Goal: Information Seeking & Learning: Learn about a topic

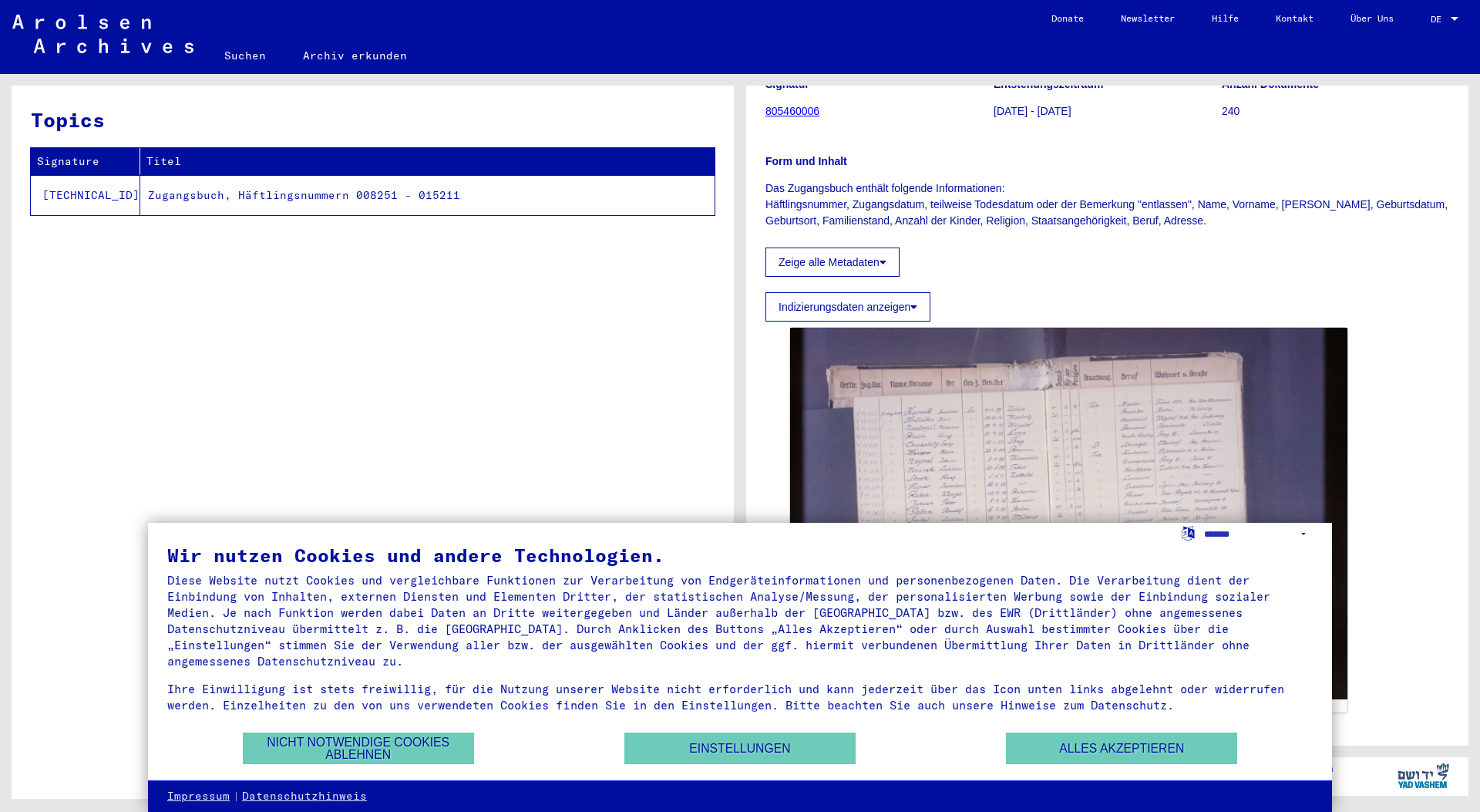
scroll to position [185, 0]
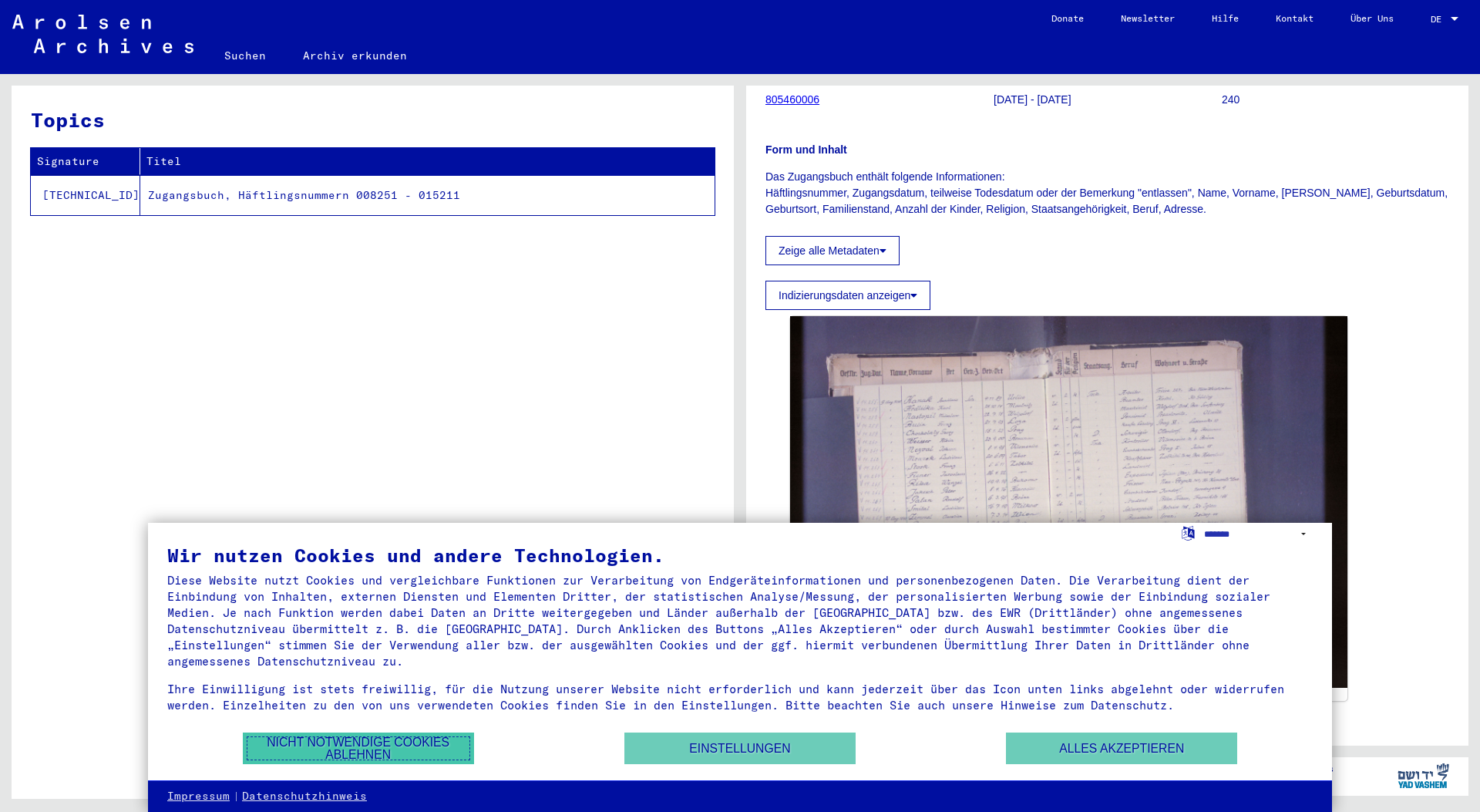
click at [398, 748] on button "Nicht notwendige Cookies ablehnen" at bounding box center [358, 748] width 231 height 32
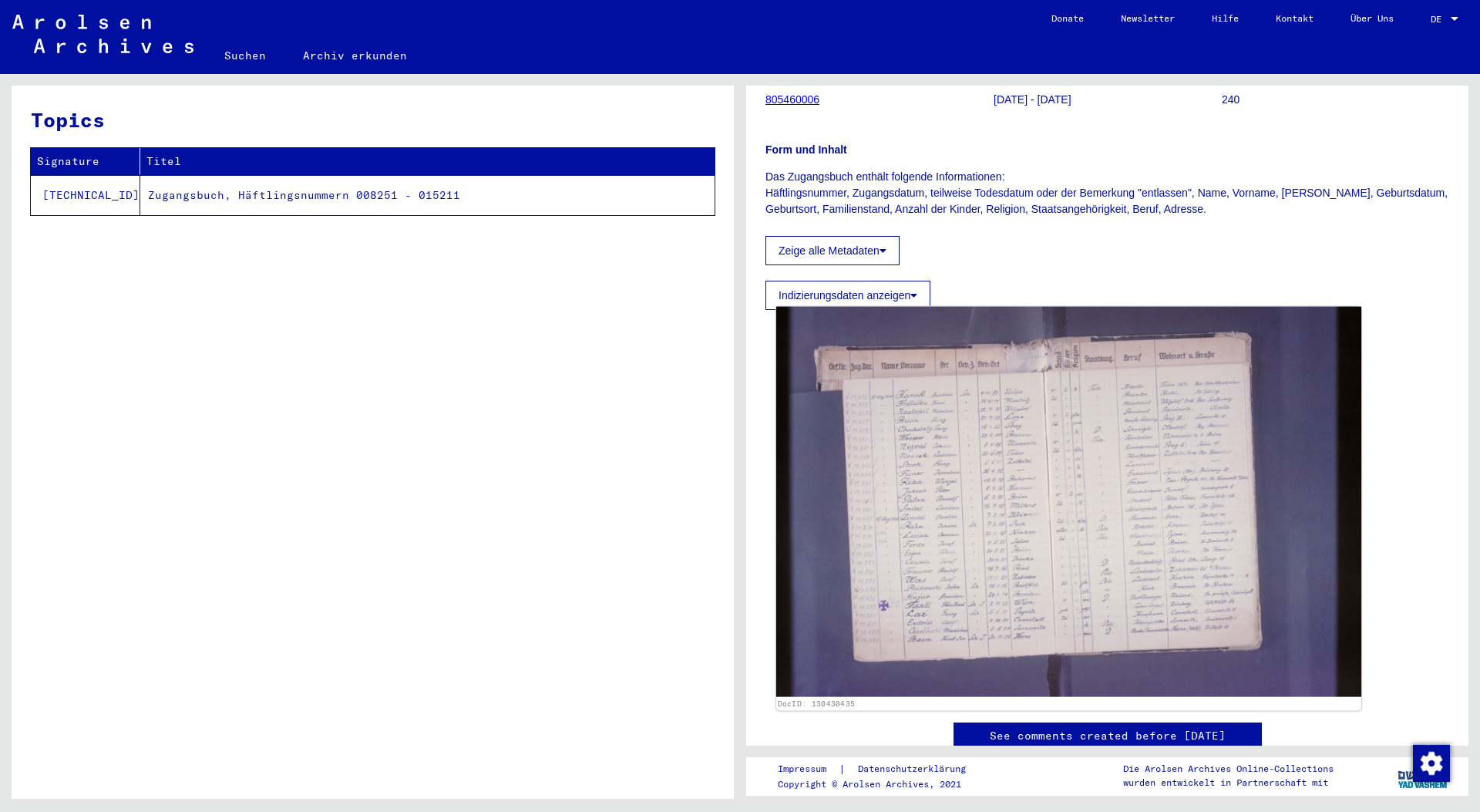
click at [1038, 477] on img at bounding box center [1068, 502] width 585 height 391
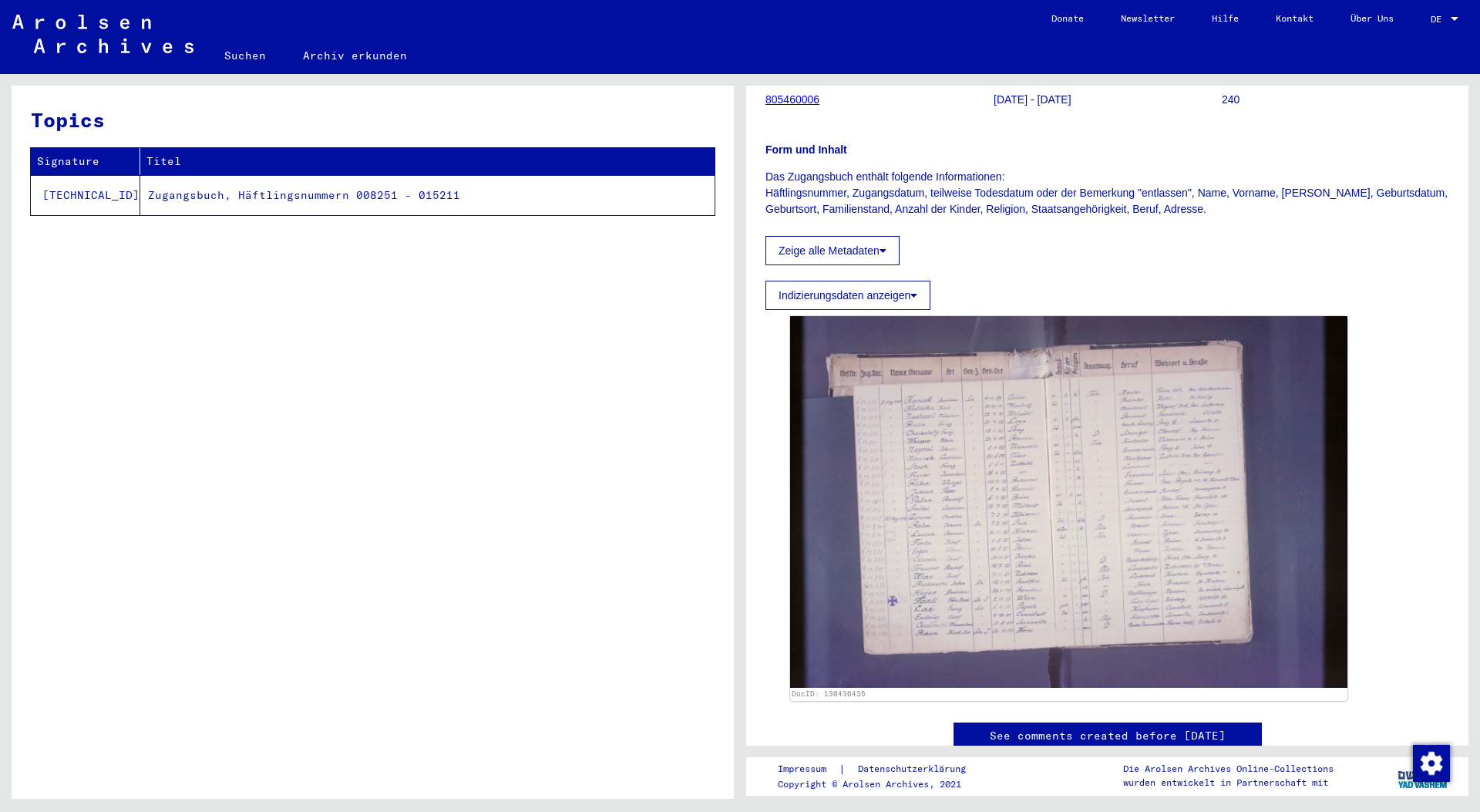
click at [246, 191] on td "Zugangsbuch, Häftlingsnummern 008251 - 015211" at bounding box center [427, 194] width 574 height 40
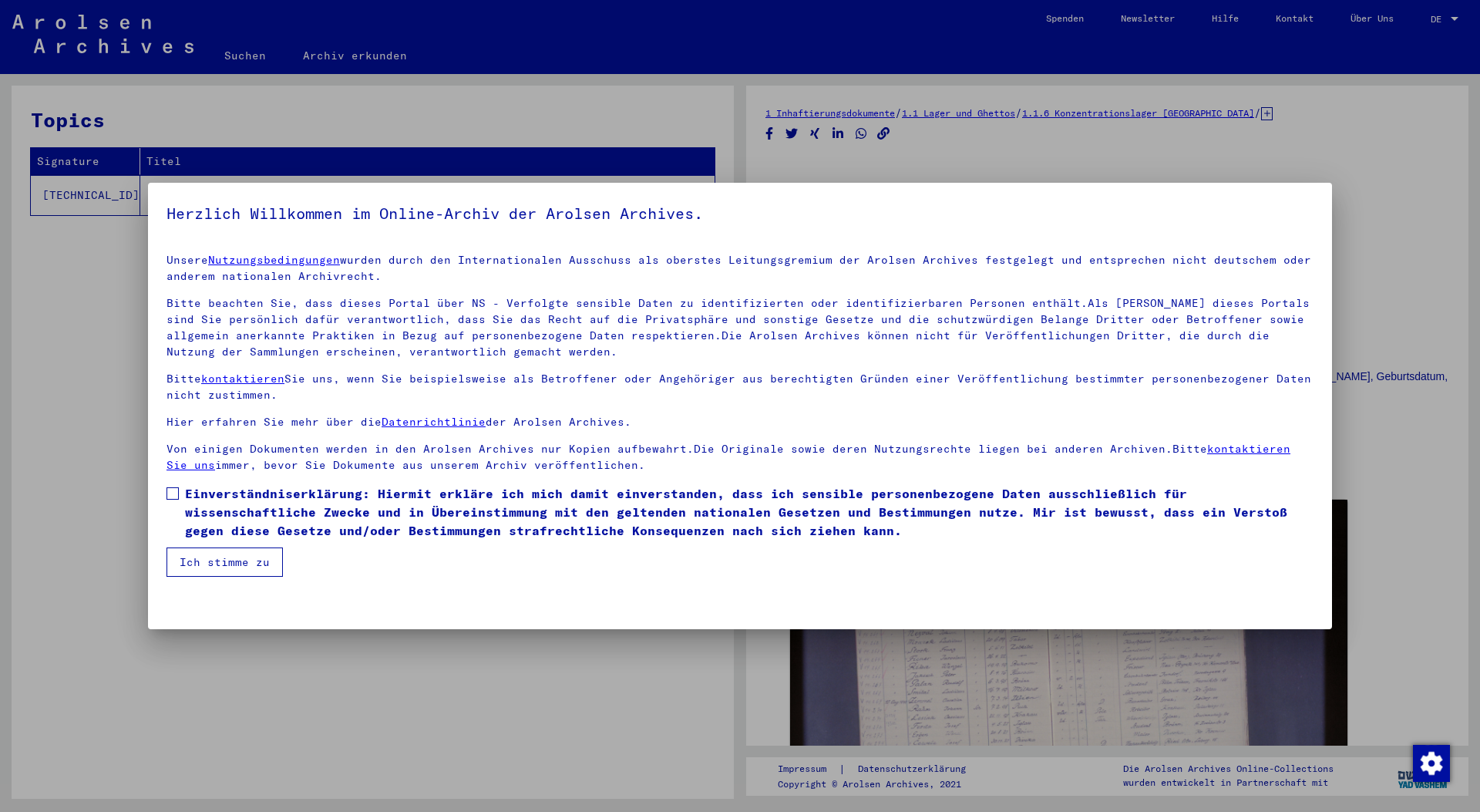
scroll to position [0, 0]
click at [181, 501] on label "Einverständniserklärung: Hiermit erkläre ich mich damit einverstanden, dass ich…" at bounding box center [740, 511] width 1147 height 55
click at [223, 565] on button "Ich stimme zu" at bounding box center [224, 562] width 116 height 29
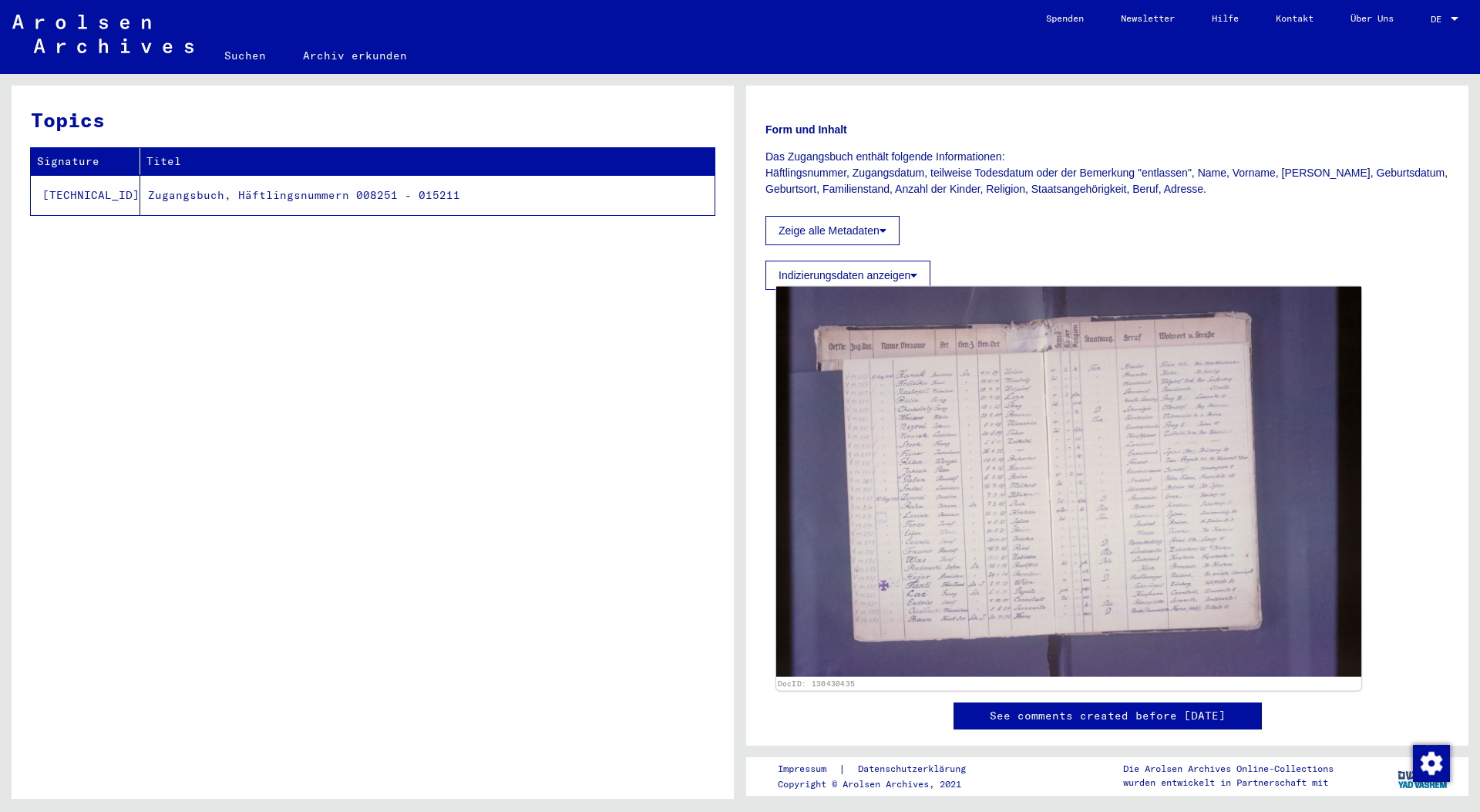
scroll to position [277, 0]
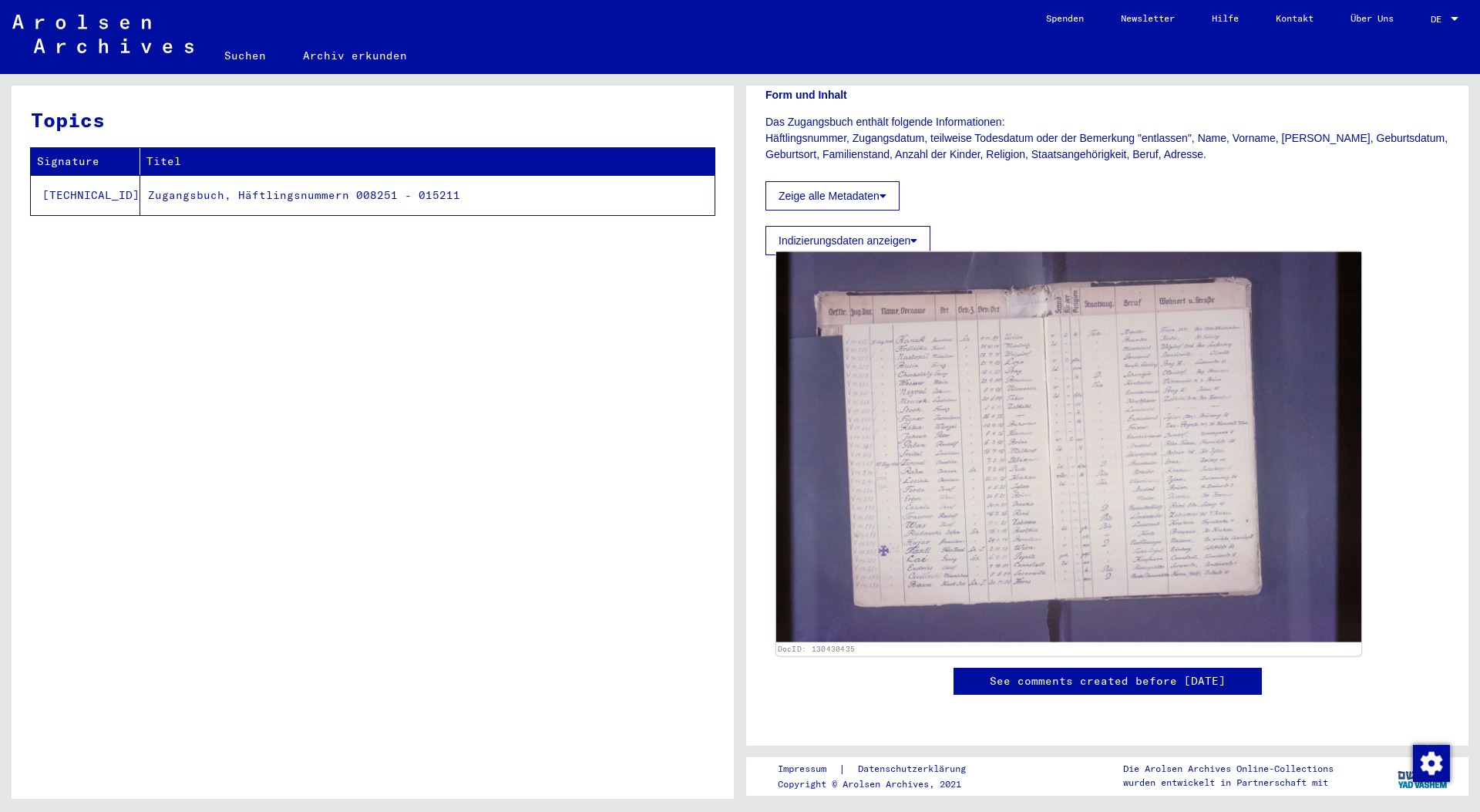
click at [1091, 383] on img at bounding box center [1068, 448] width 585 height 391
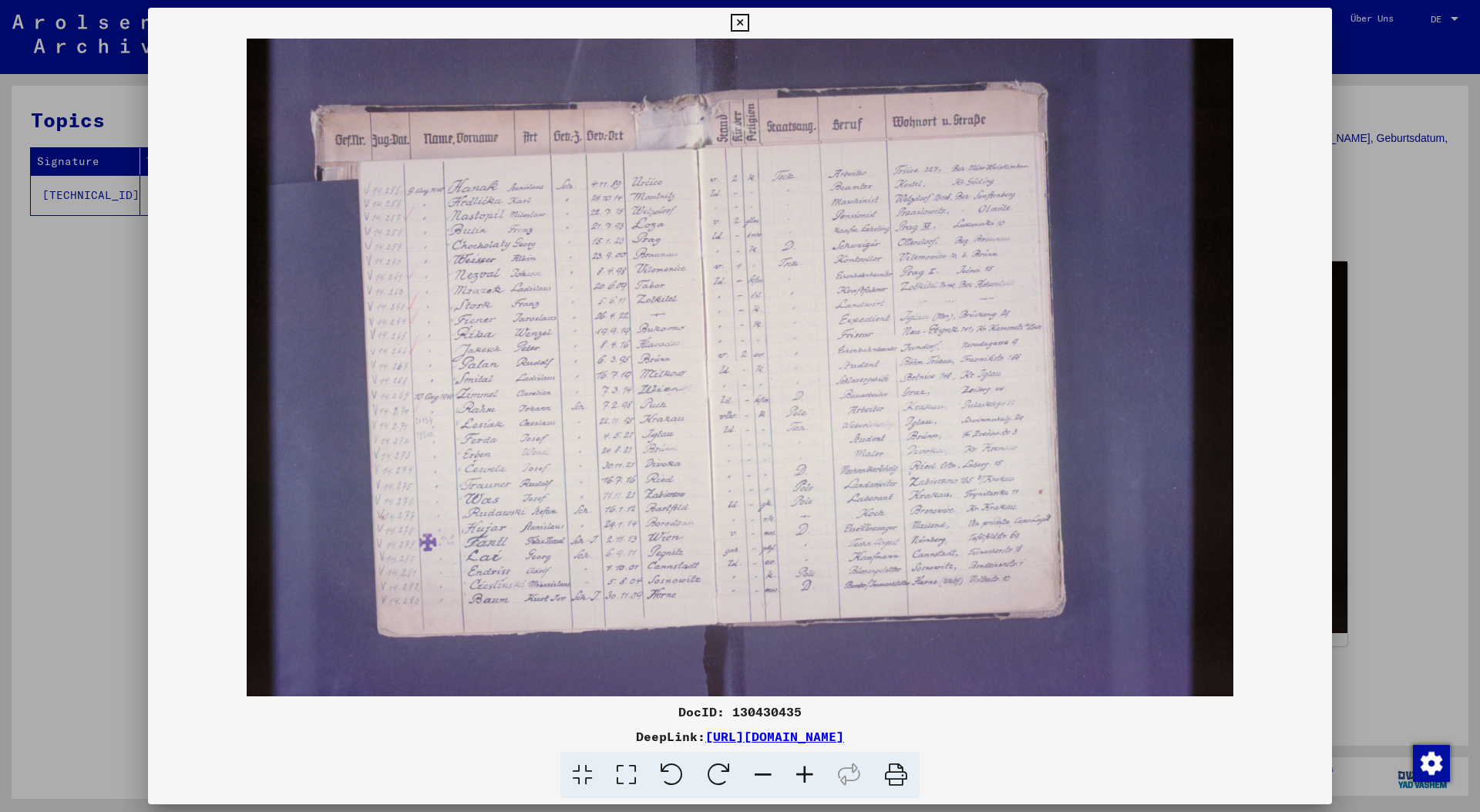
click at [1400, 155] on div at bounding box center [740, 406] width 1480 height 812
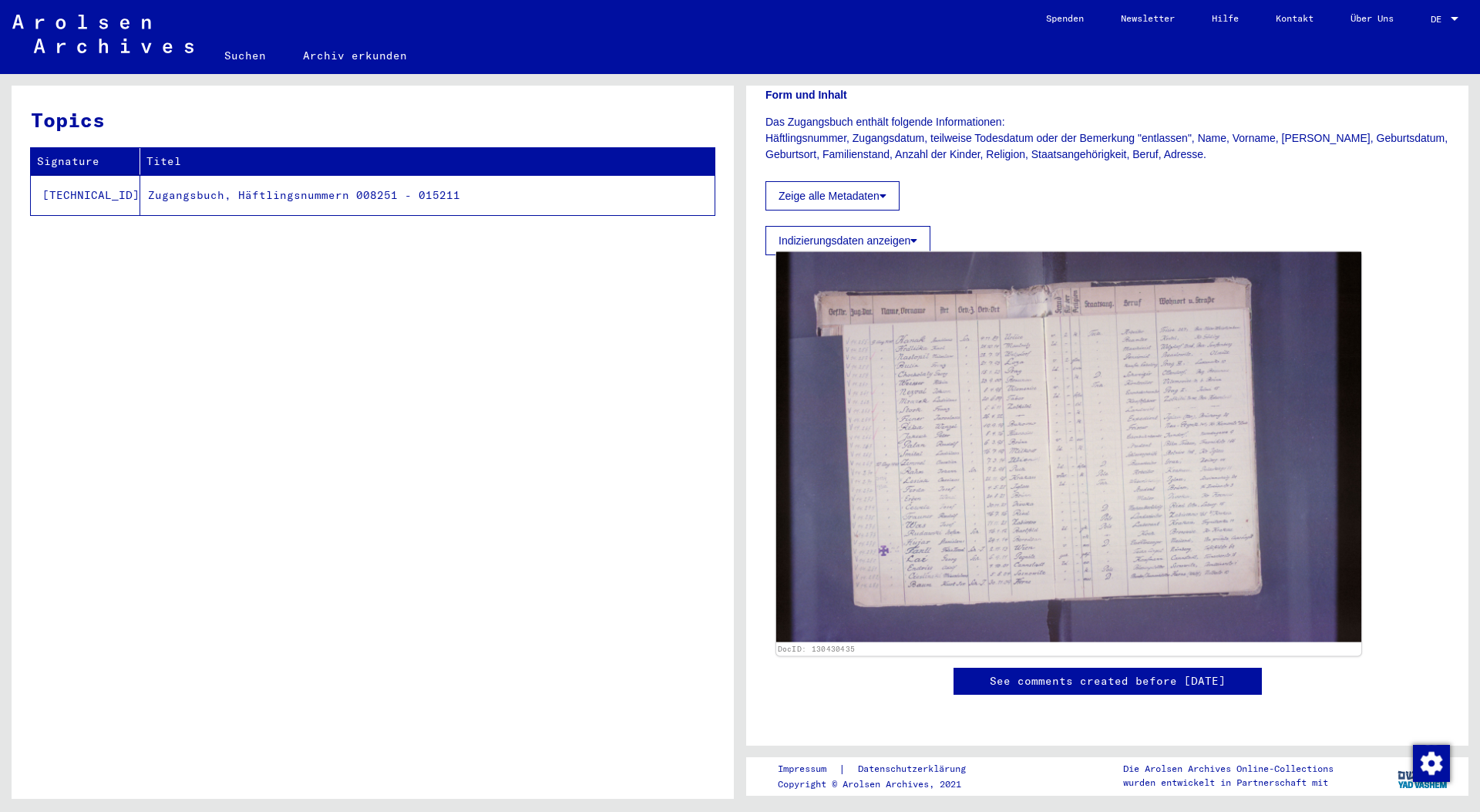
click at [1047, 404] on img at bounding box center [1068, 448] width 585 height 391
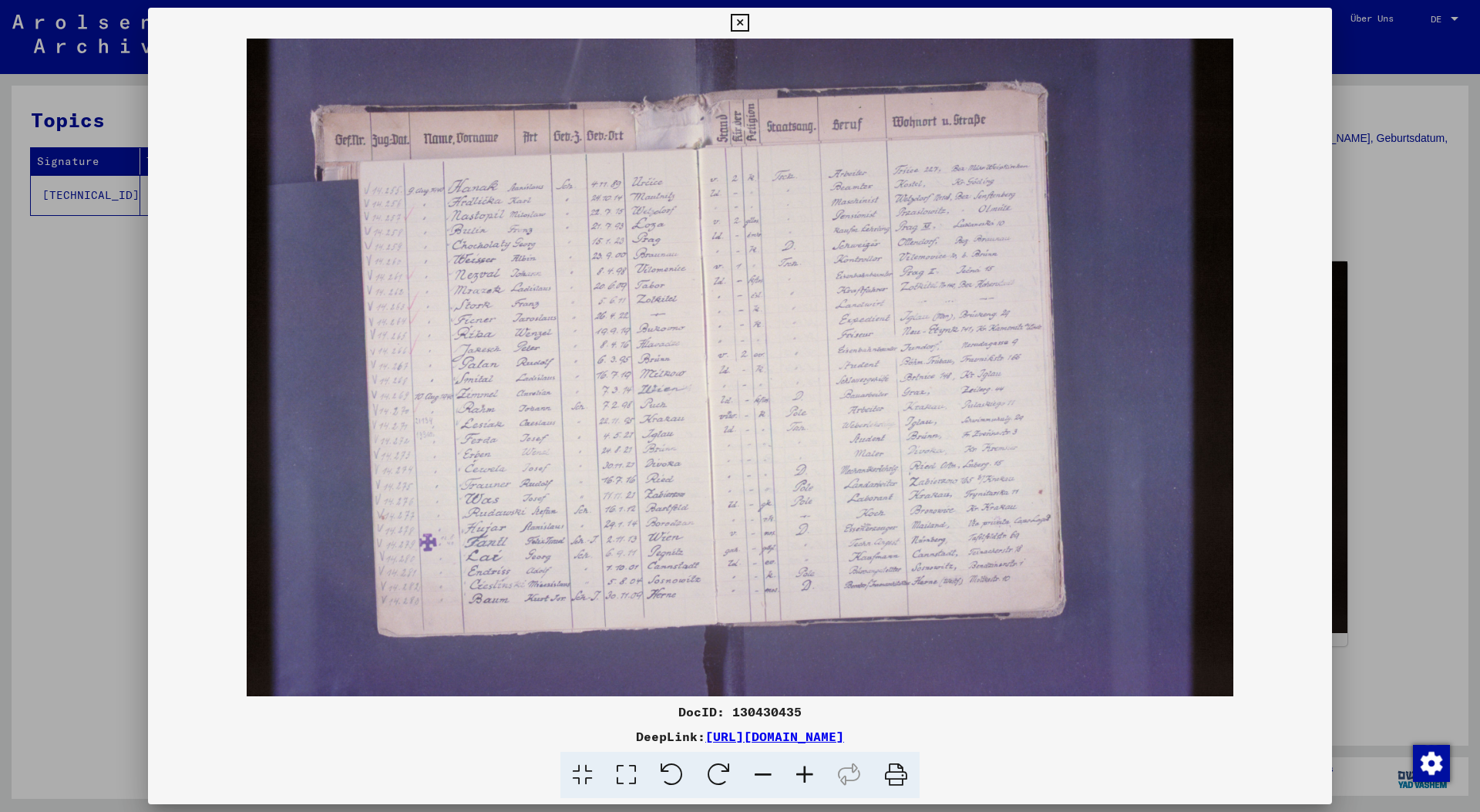
click at [797, 773] on icon at bounding box center [804, 775] width 42 height 47
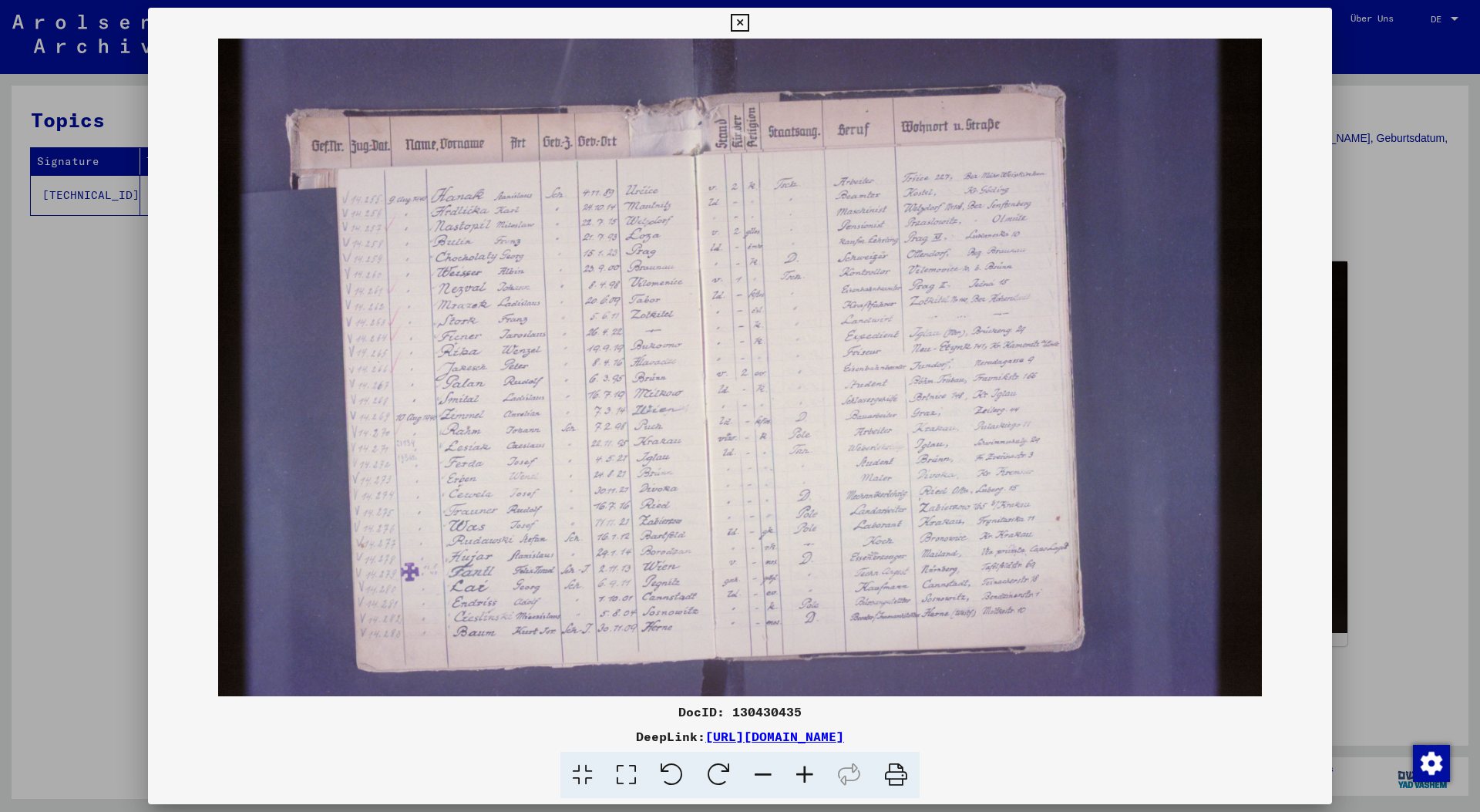
click at [798, 775] on icon at bounding box center [804, 775] width 42 height 47
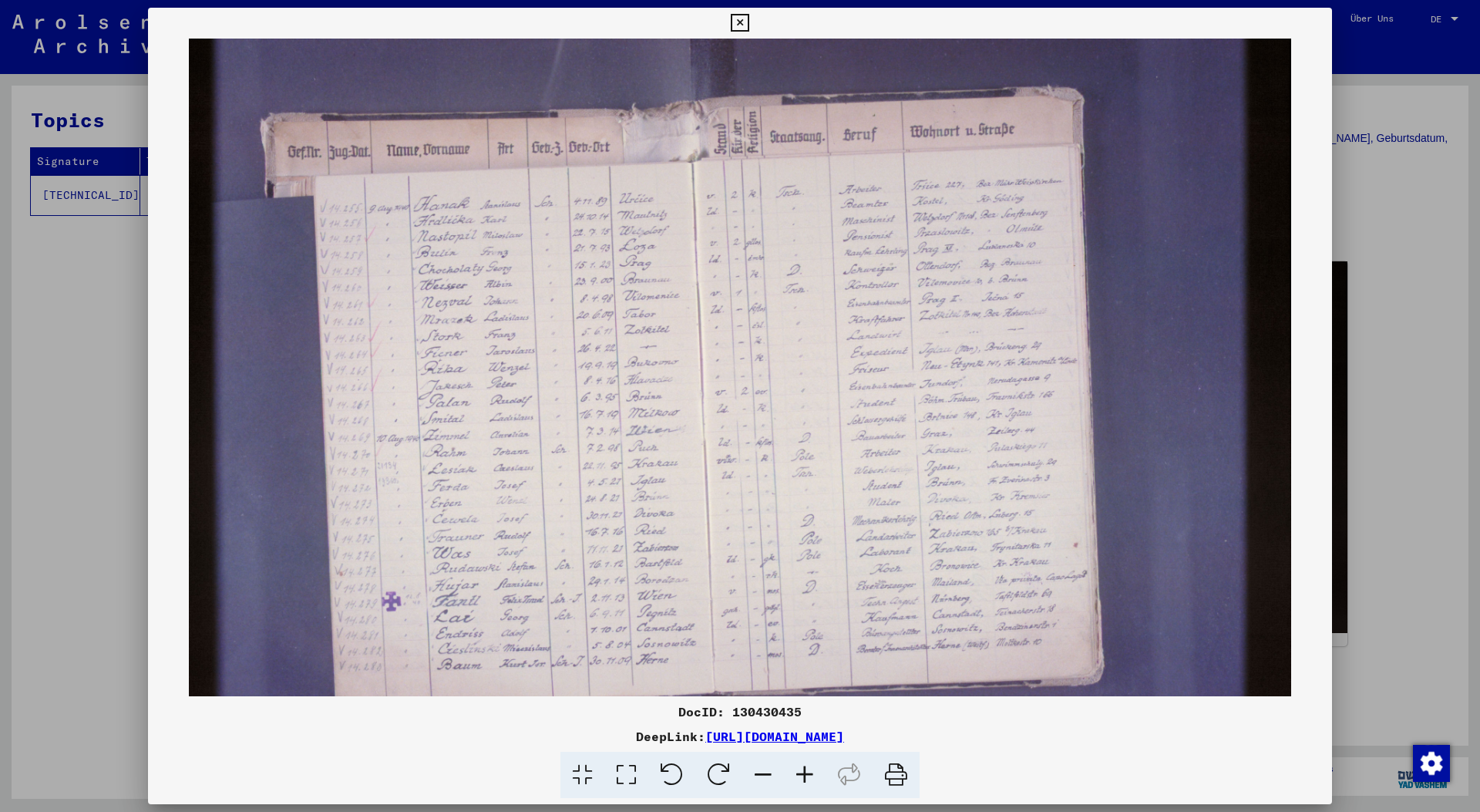
click at [798, 775] on icon at bounding box center [804, 775] width 42 height 47
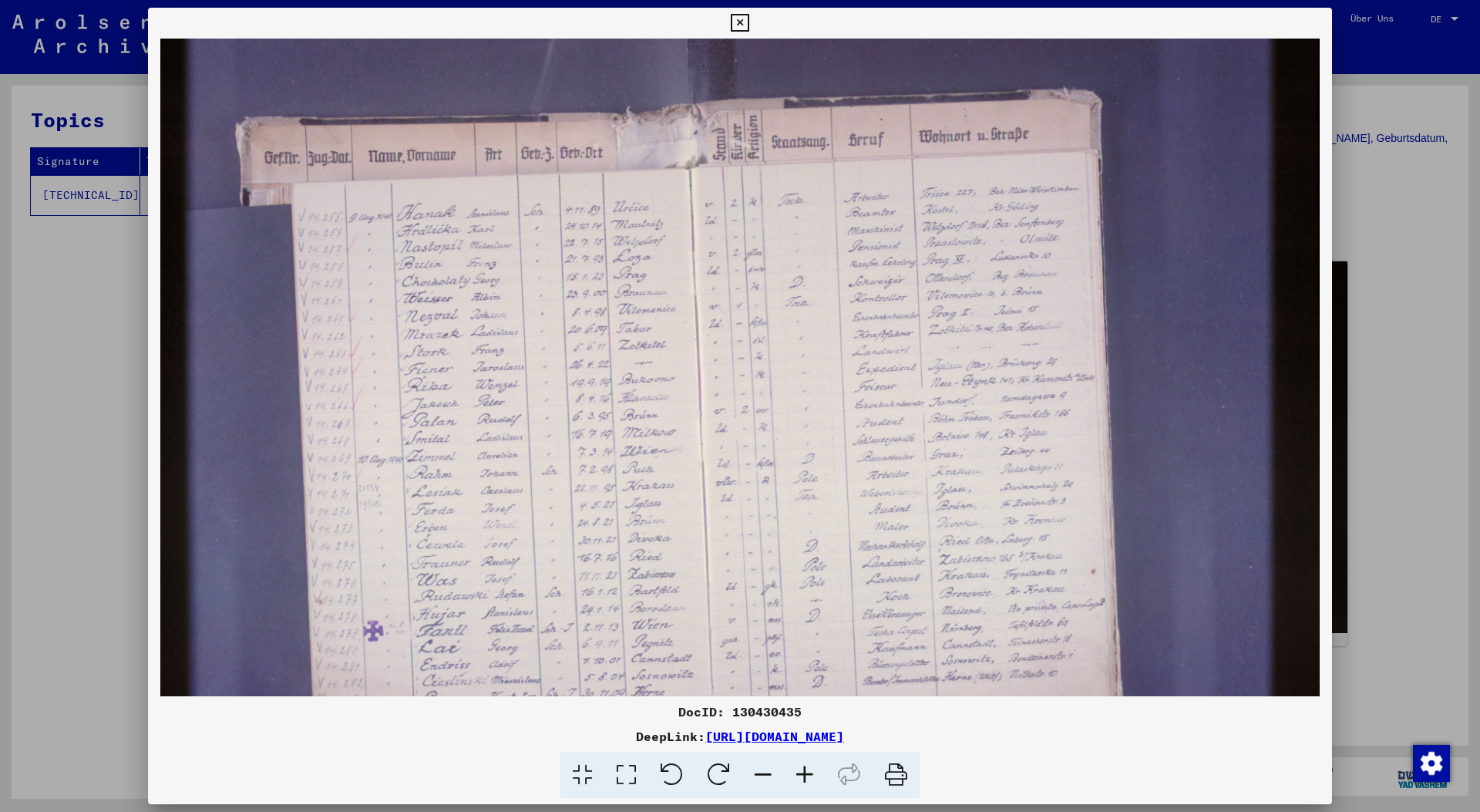
click at [798, 775] on icon at bounding box center [804, 775] width 42 height 47
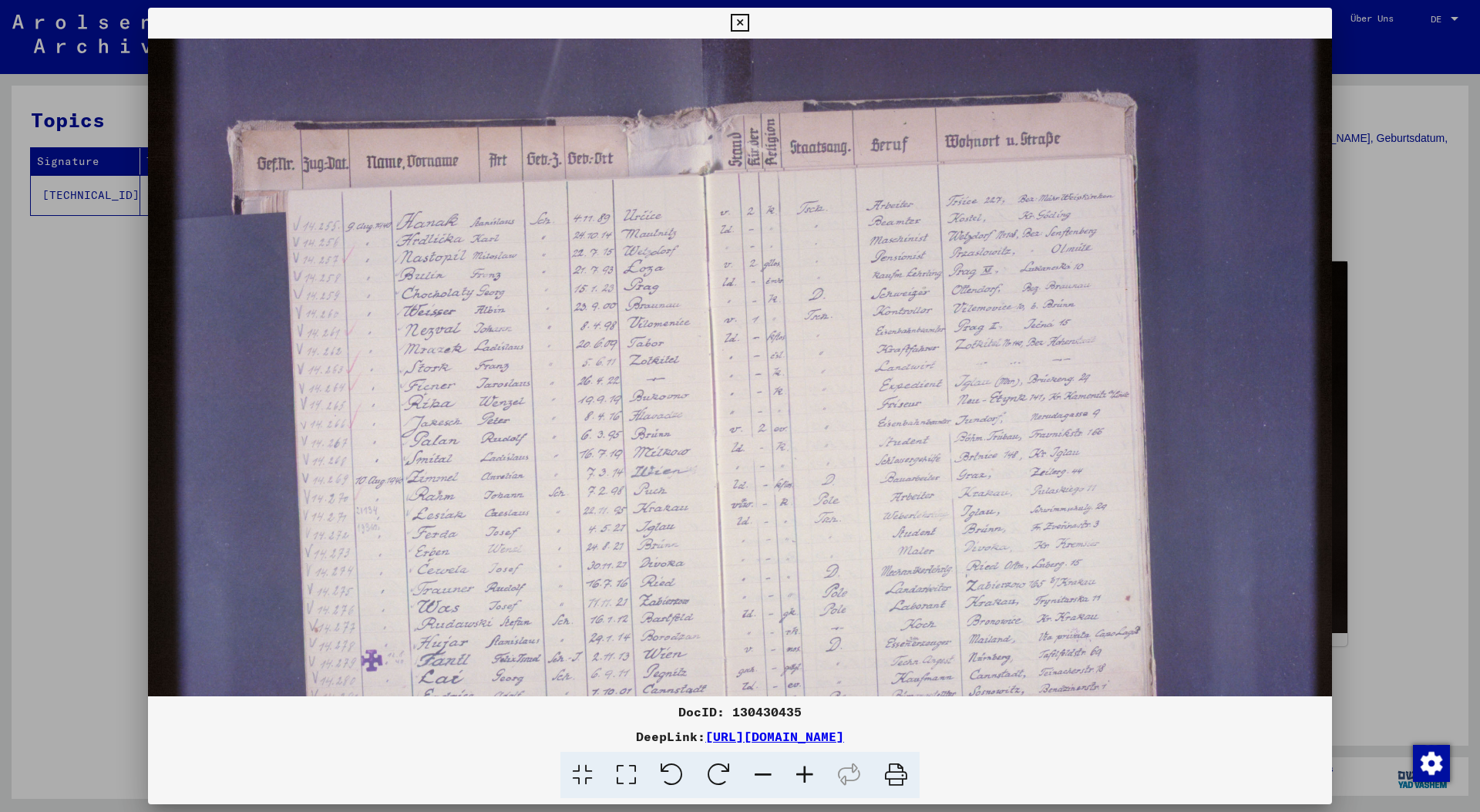
click at [798, 775] on icon at bounding box center [804, 775] width 42 height 47
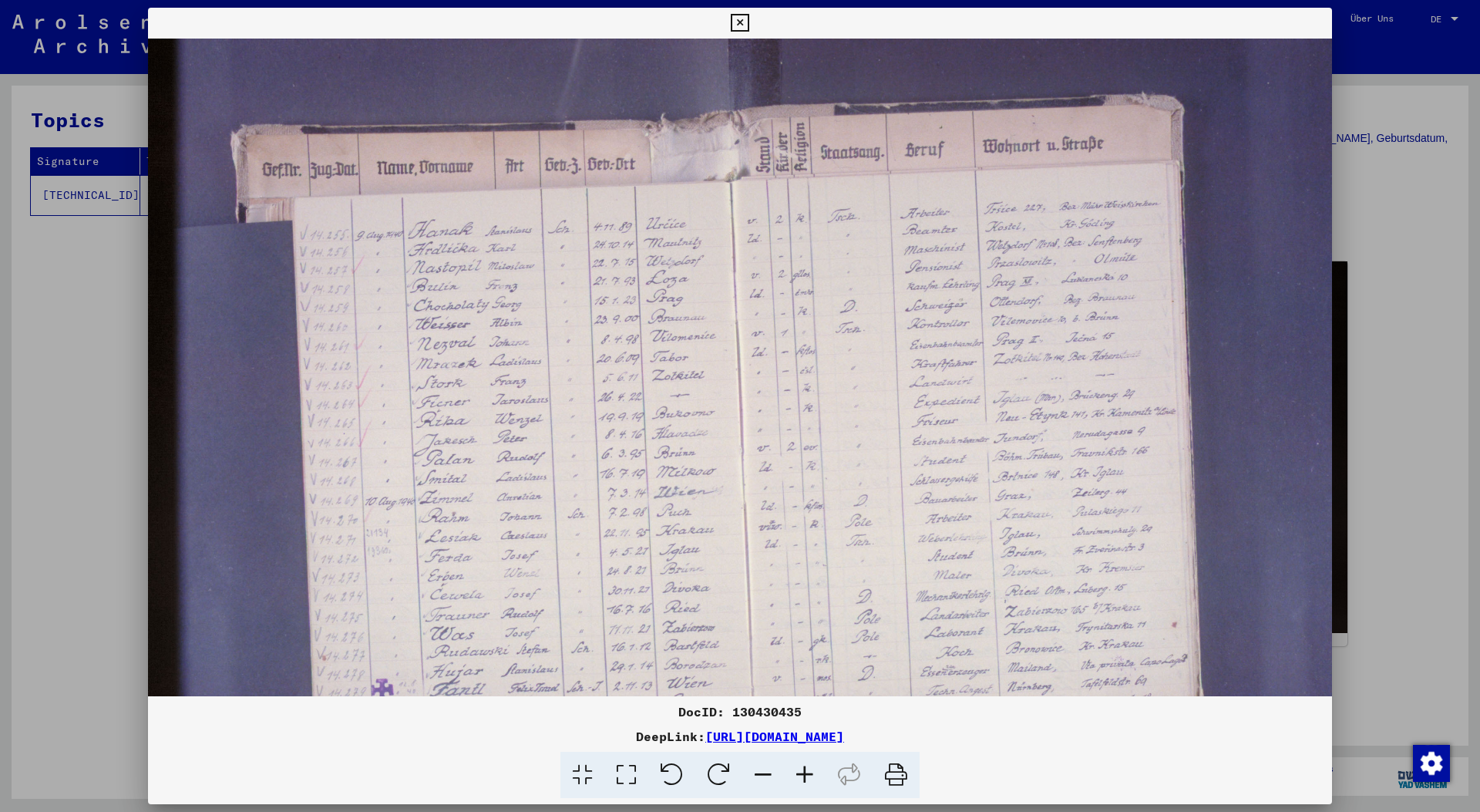
click at [798, 775] on icon at bounding box center [804, 775] width 42 height 47
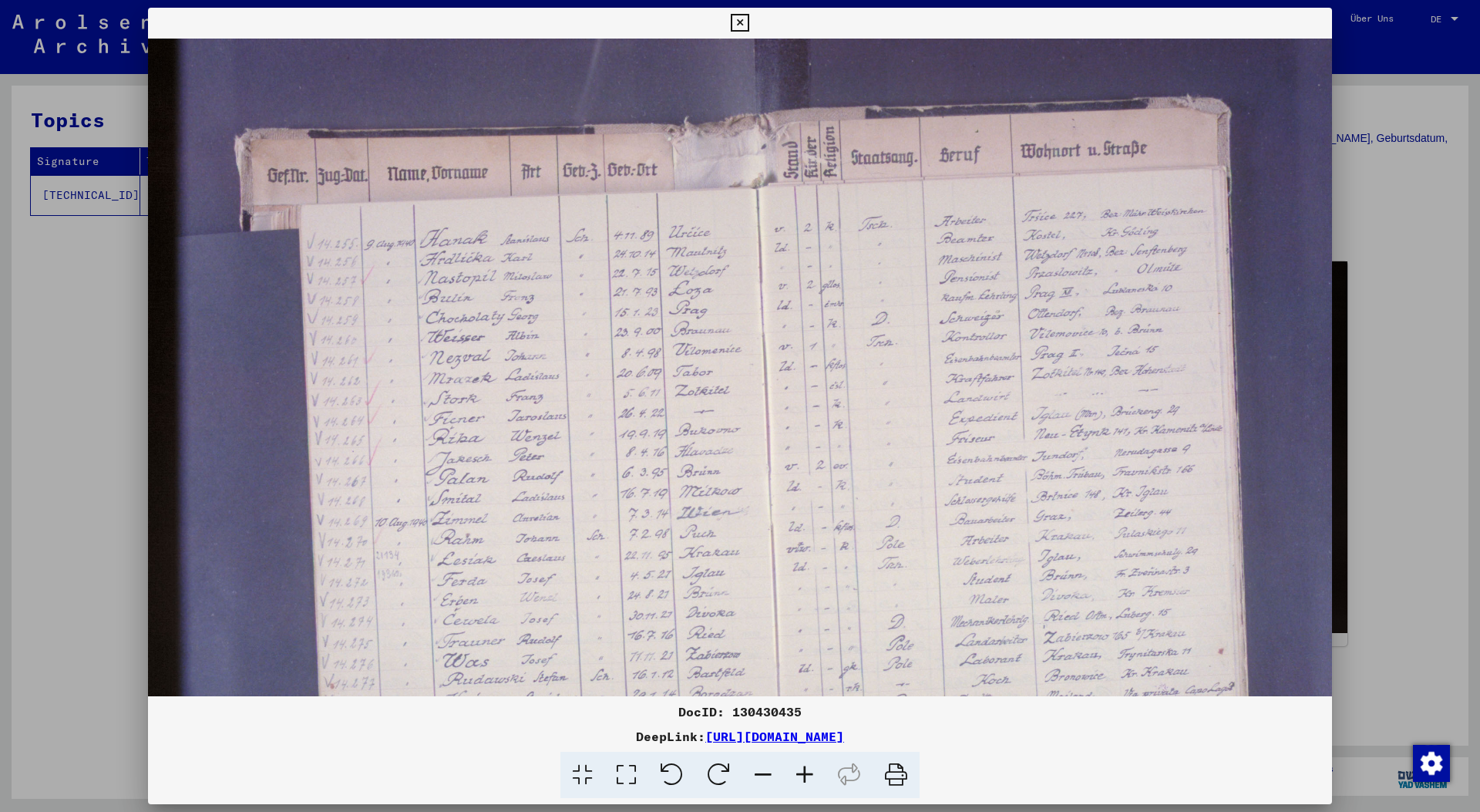
click at [798, 775] on icon at bounding box center [804, 775] width 42 height 47
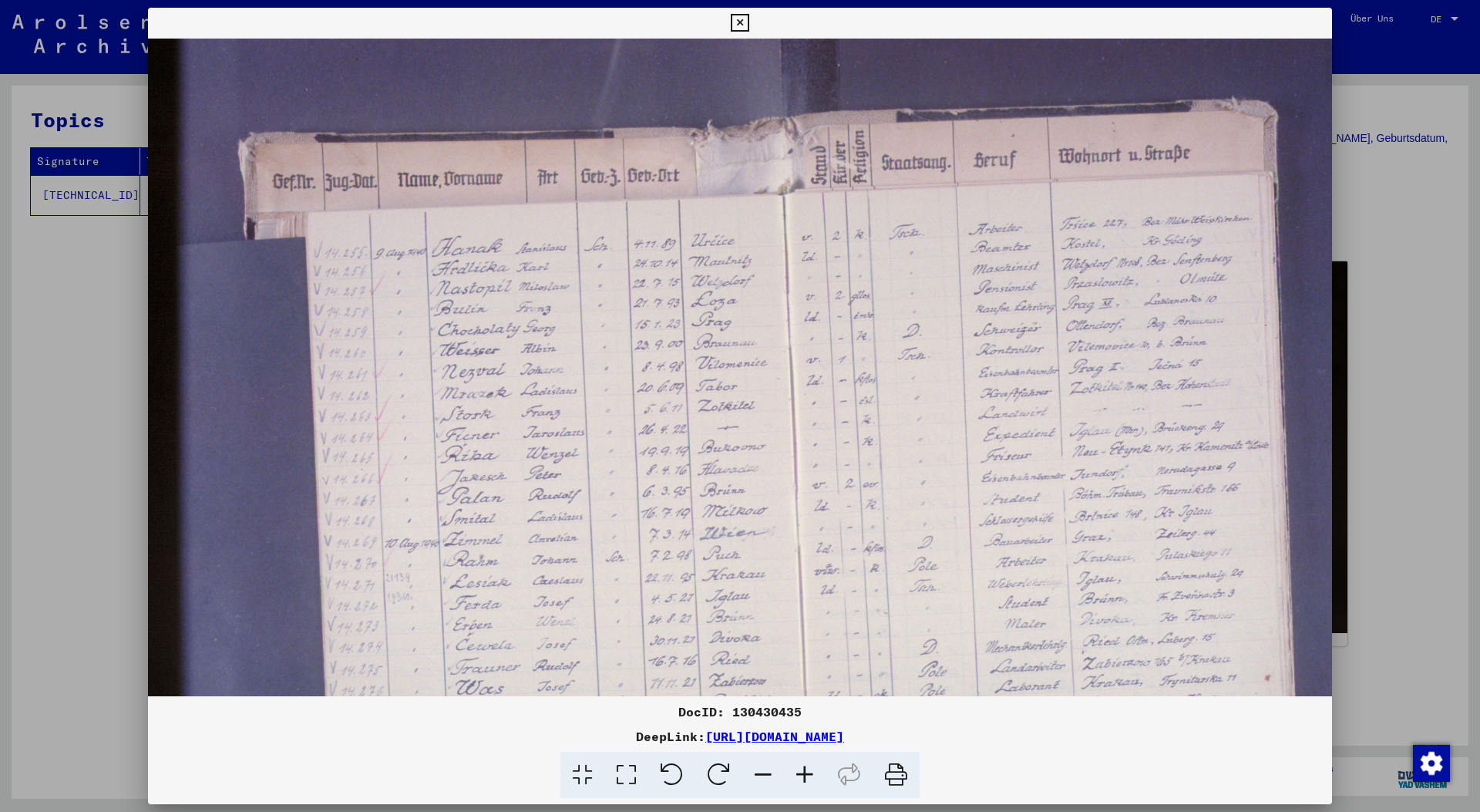
click at [798, 775] on icon at bounding box center [804, 775] width 42 height 47
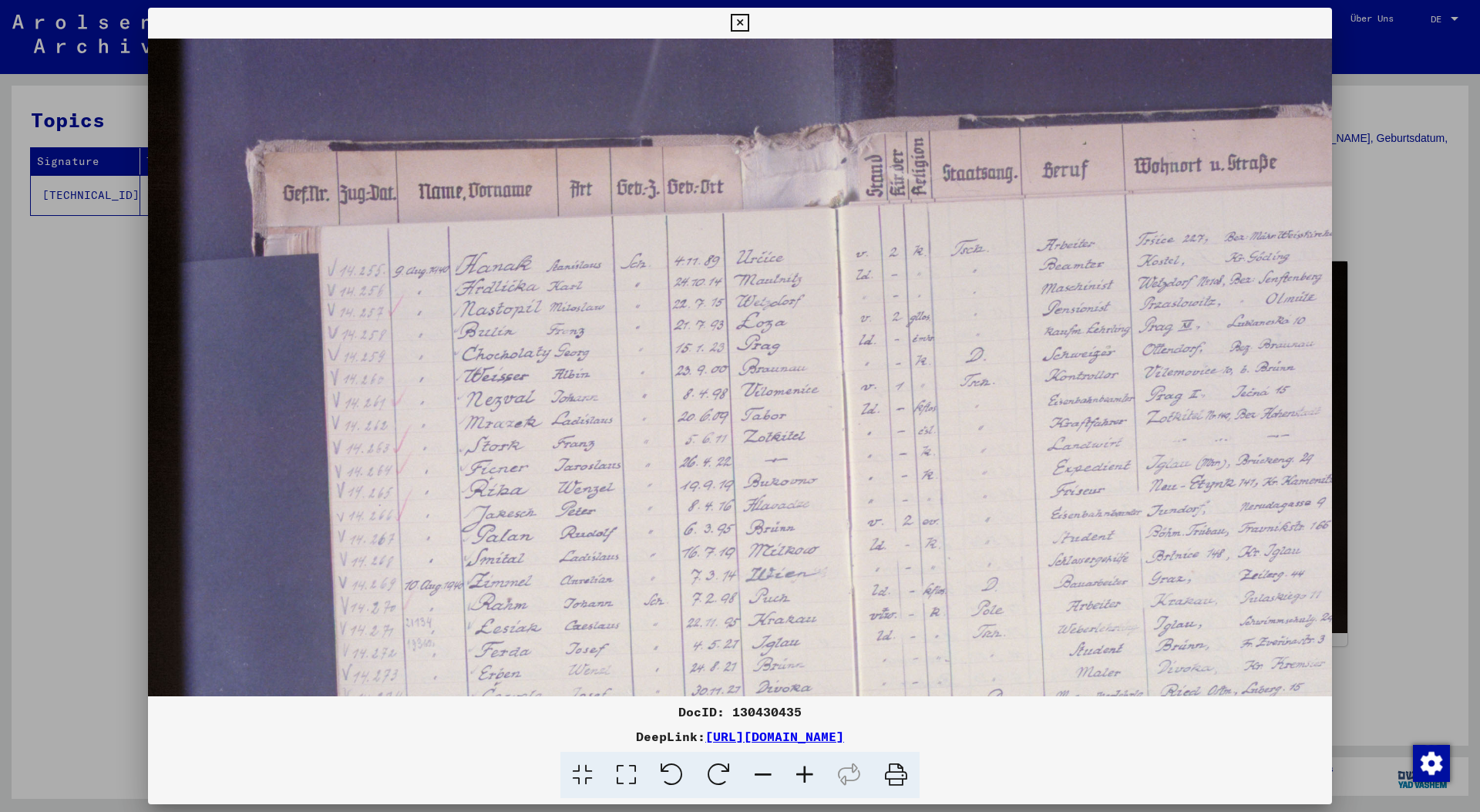
click at [798, 775] on icon at bounding box center [804, 775] width 42 height 47
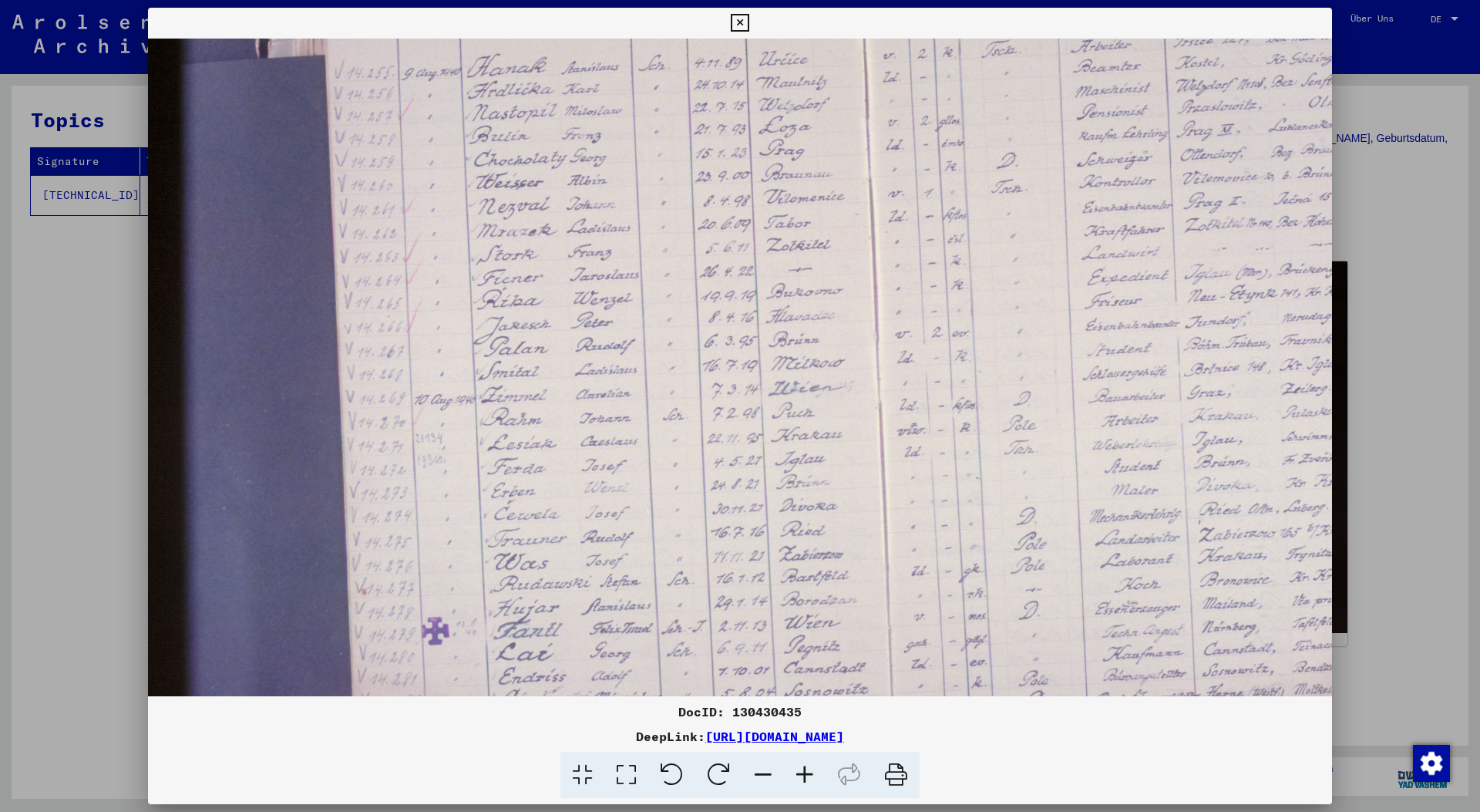
drag, startPoint x: 562, startPoint y: 472, endPoint x: 592, endPoint y: 265, distance: 209.2
click at [592, 265] on img at bounding box center [930, 353] width 1565 height 1043
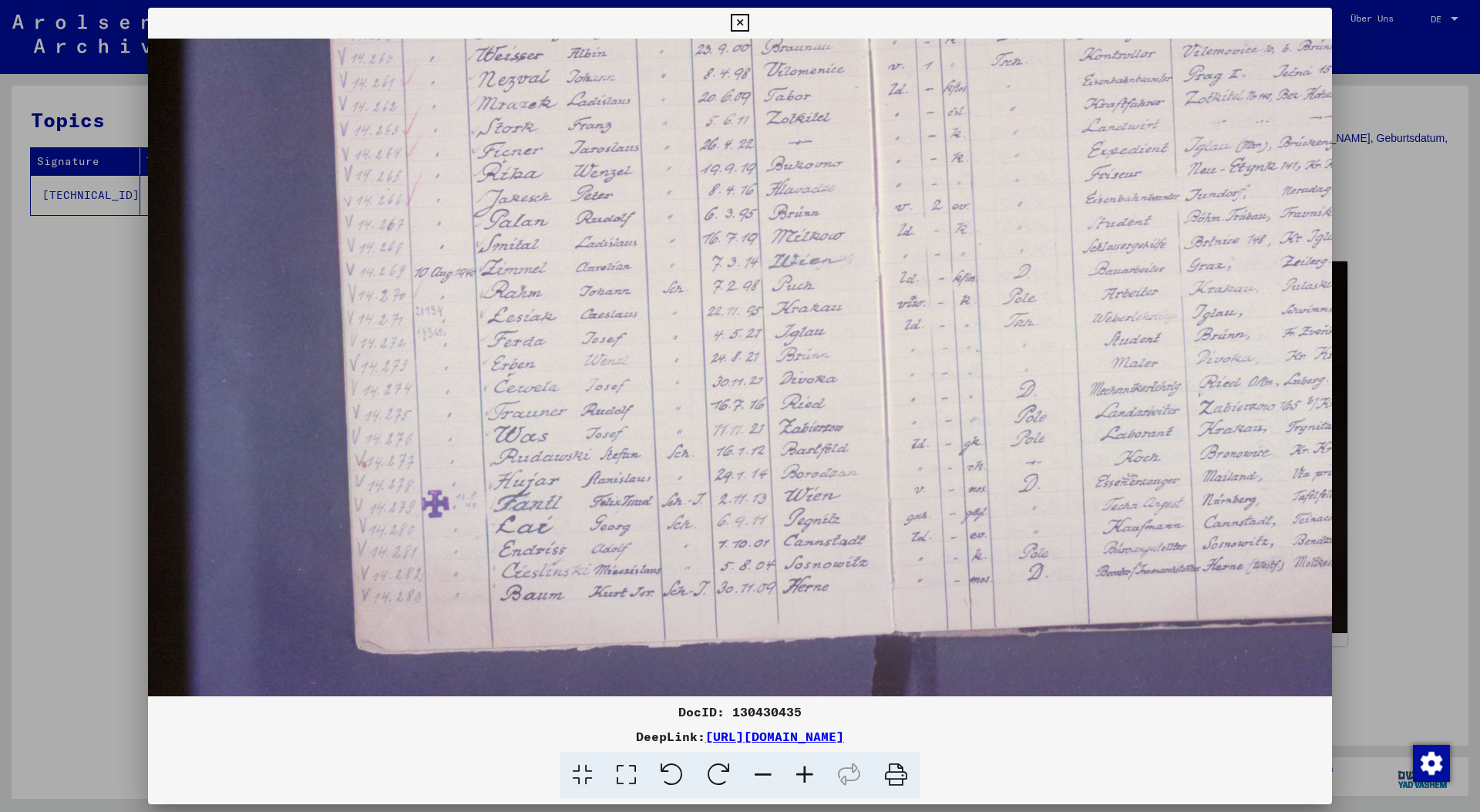
scroll to position [346, 0]
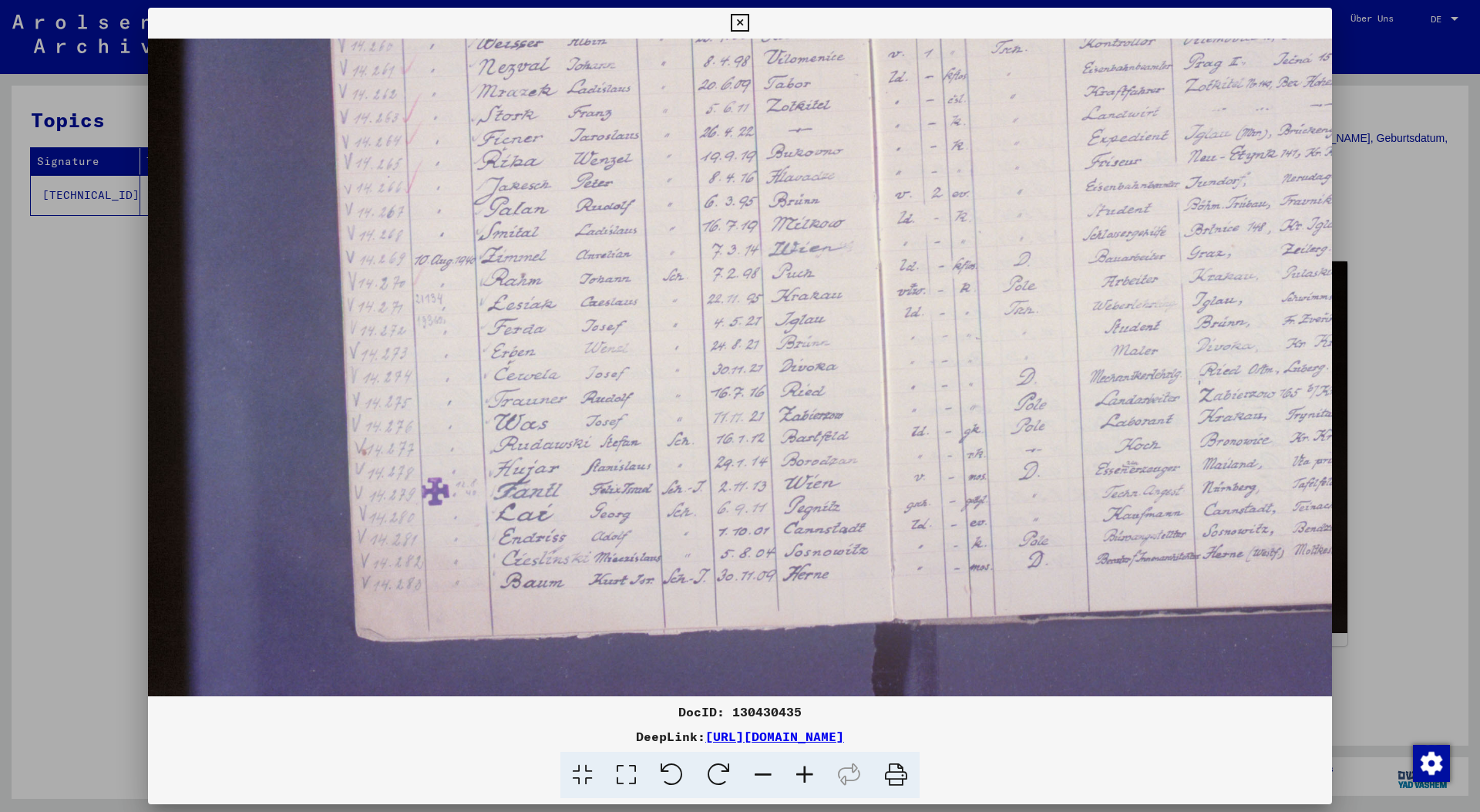
drag, startPoint x: 644, startPoint y: 428, endPoint x: 697, endPoint y: 288, distance: 149.7
click at [697, 288] on img at bounding box center [930, 214] width 1565 height 1043
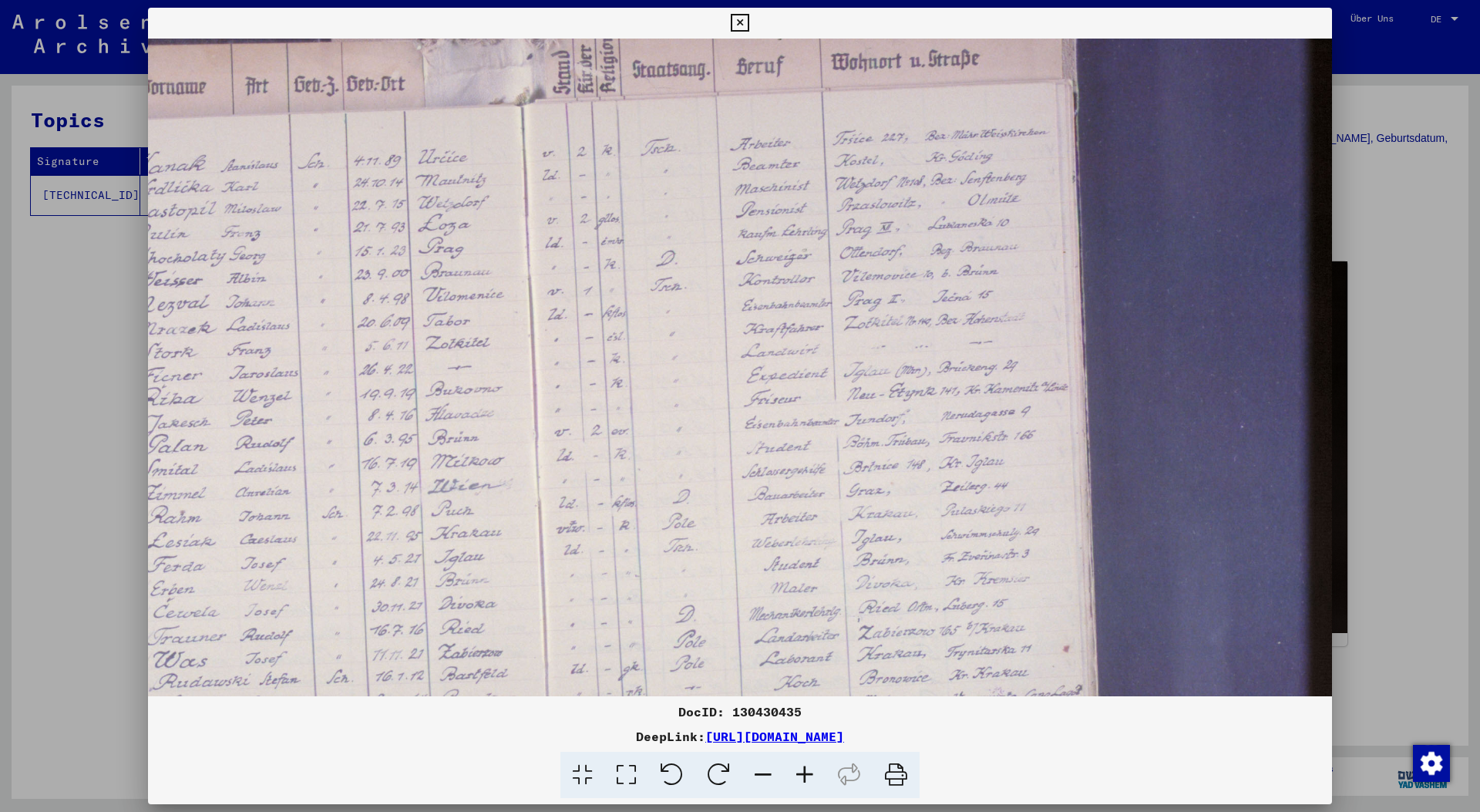
scroll to position [39, 290]
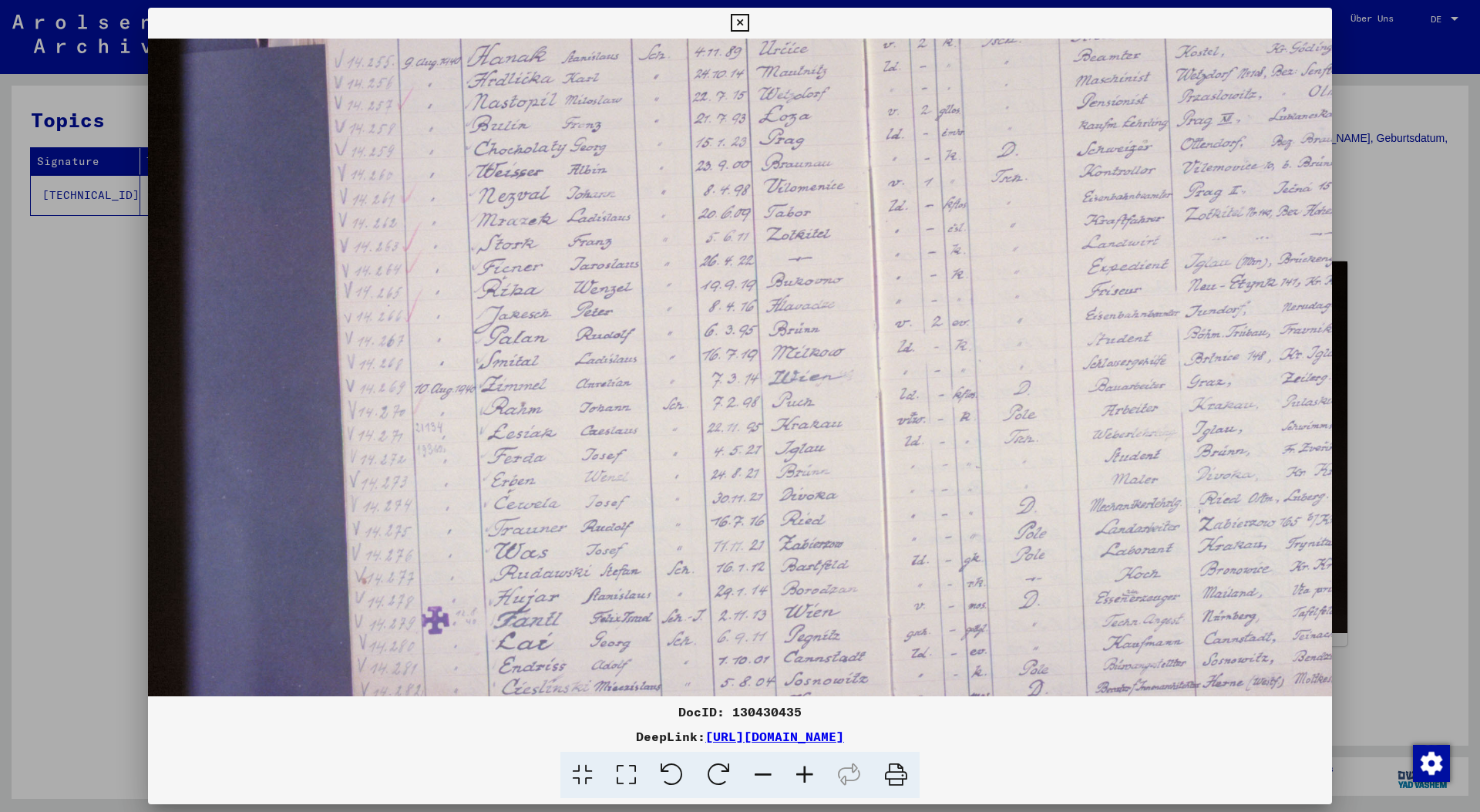
drag, startPoint x: 949, startPoint y: 317, endPoint x: 1014, endPoint y: 444, distance: 142.7
click at [1133, 440] on img at bounding box center [930, 342] width 1565 height 1043
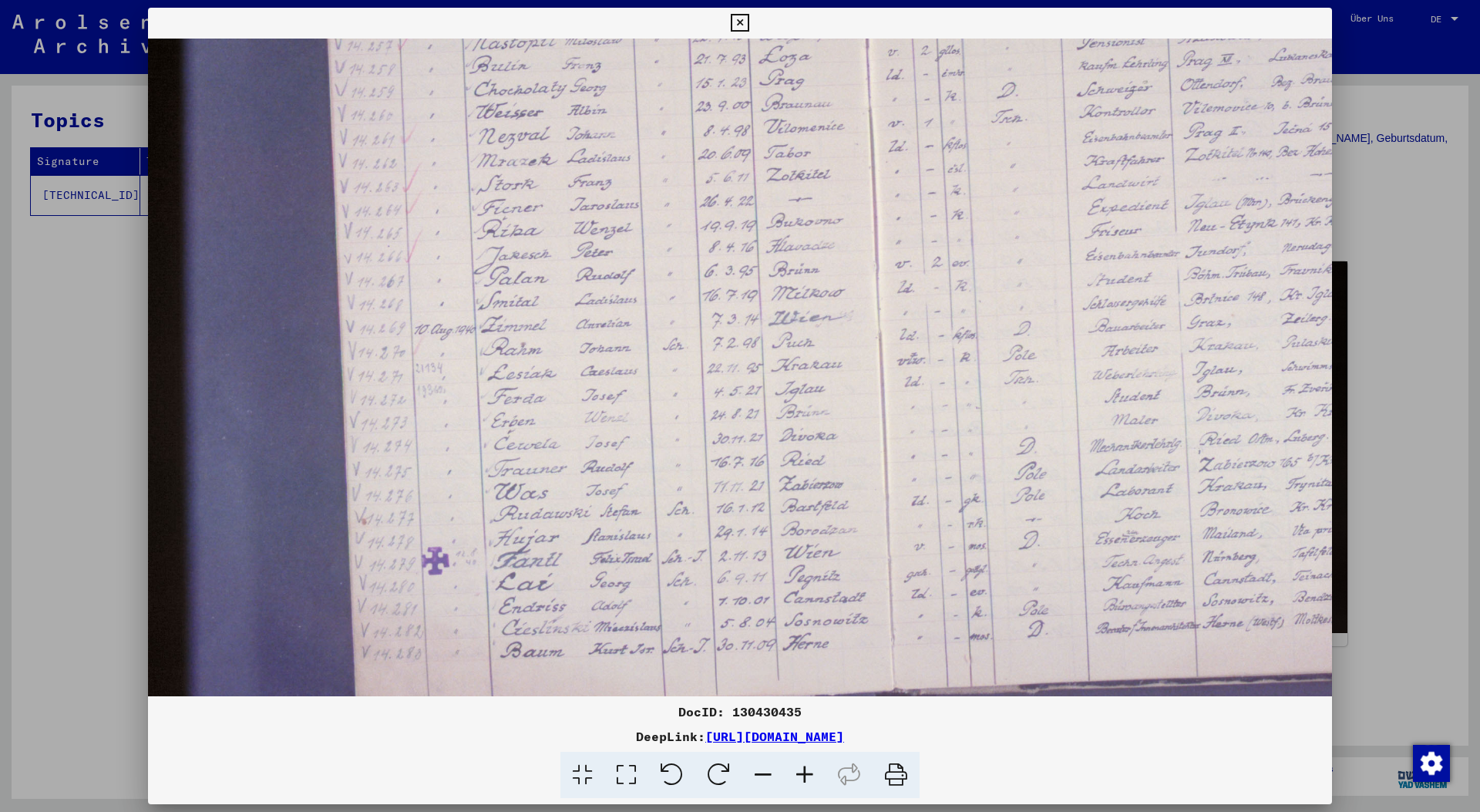
scroll to position [276, 0]
drag, startPoint x: 612, startPoint y: 601, endPoint x: 721, endPoint y: 453, distance: 183.8
click at [721, 453] on img at bounding box center [930, 284] width 1565 height 1043
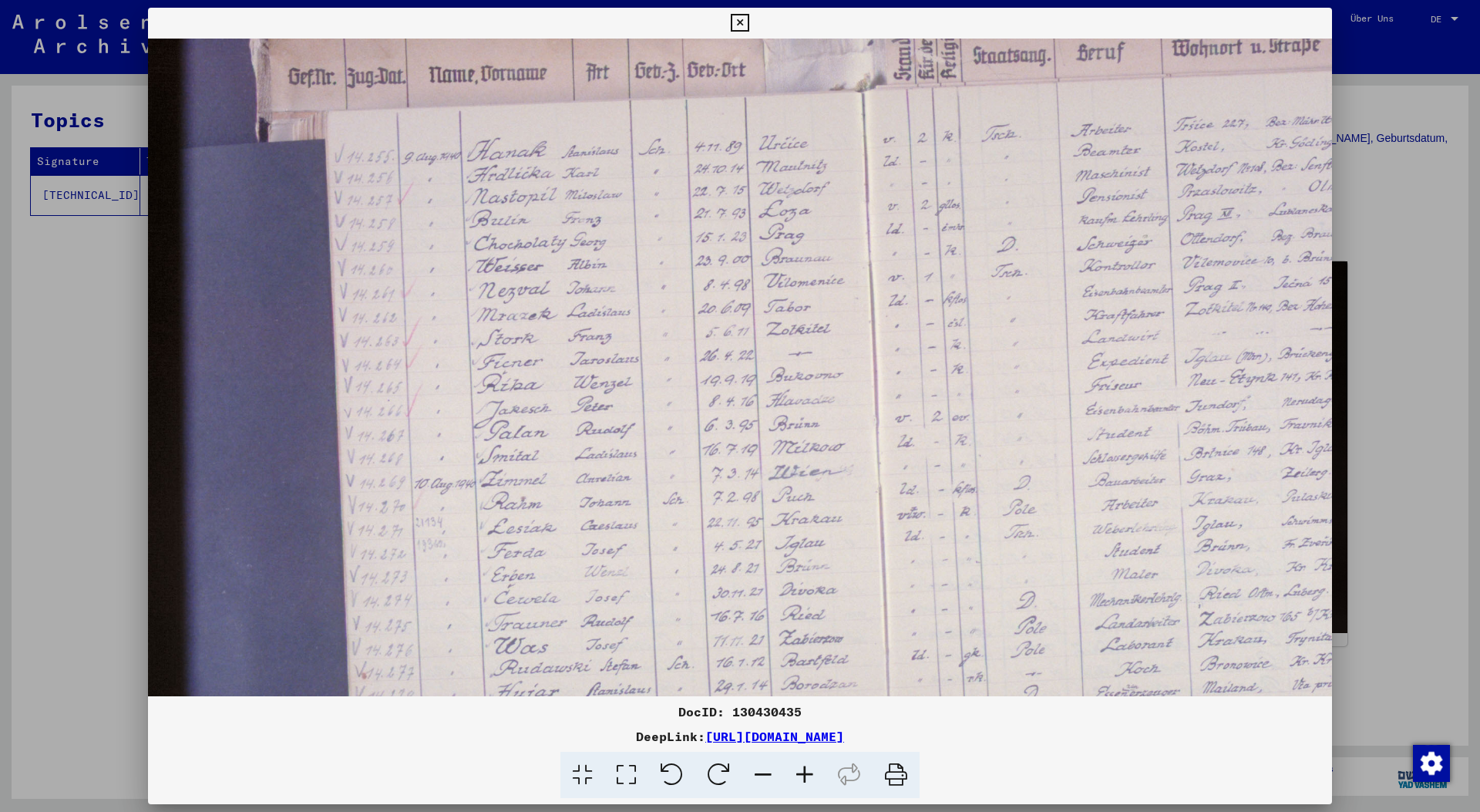
scroll to position [112, 0]
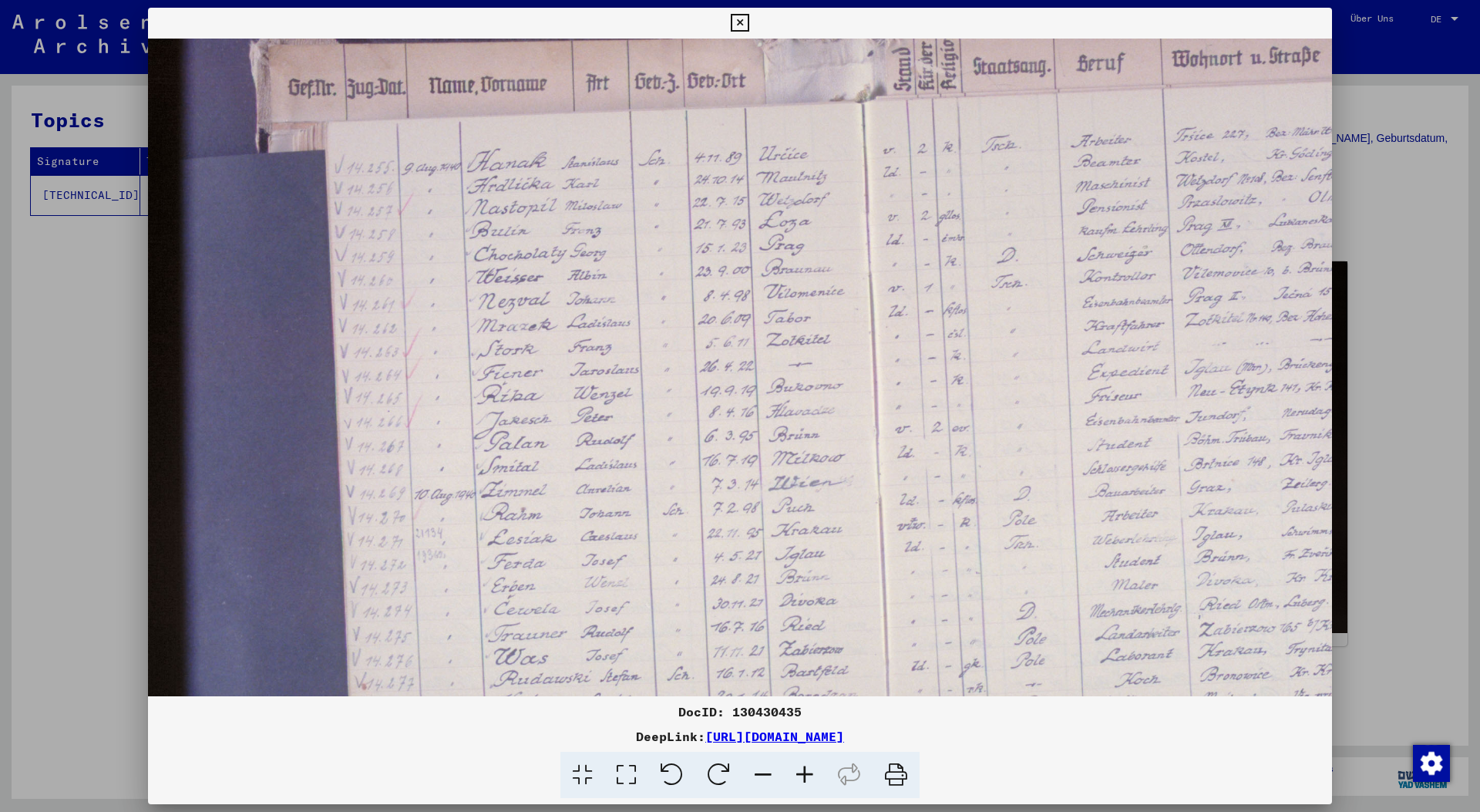
drag, startPoint x: 520, startPoint y: 291, endPoint x: 548, endPoint y: 455, distance: 166.4
click at [548, 455] on img at bounding box center [930, 448] width 1565 height 1043
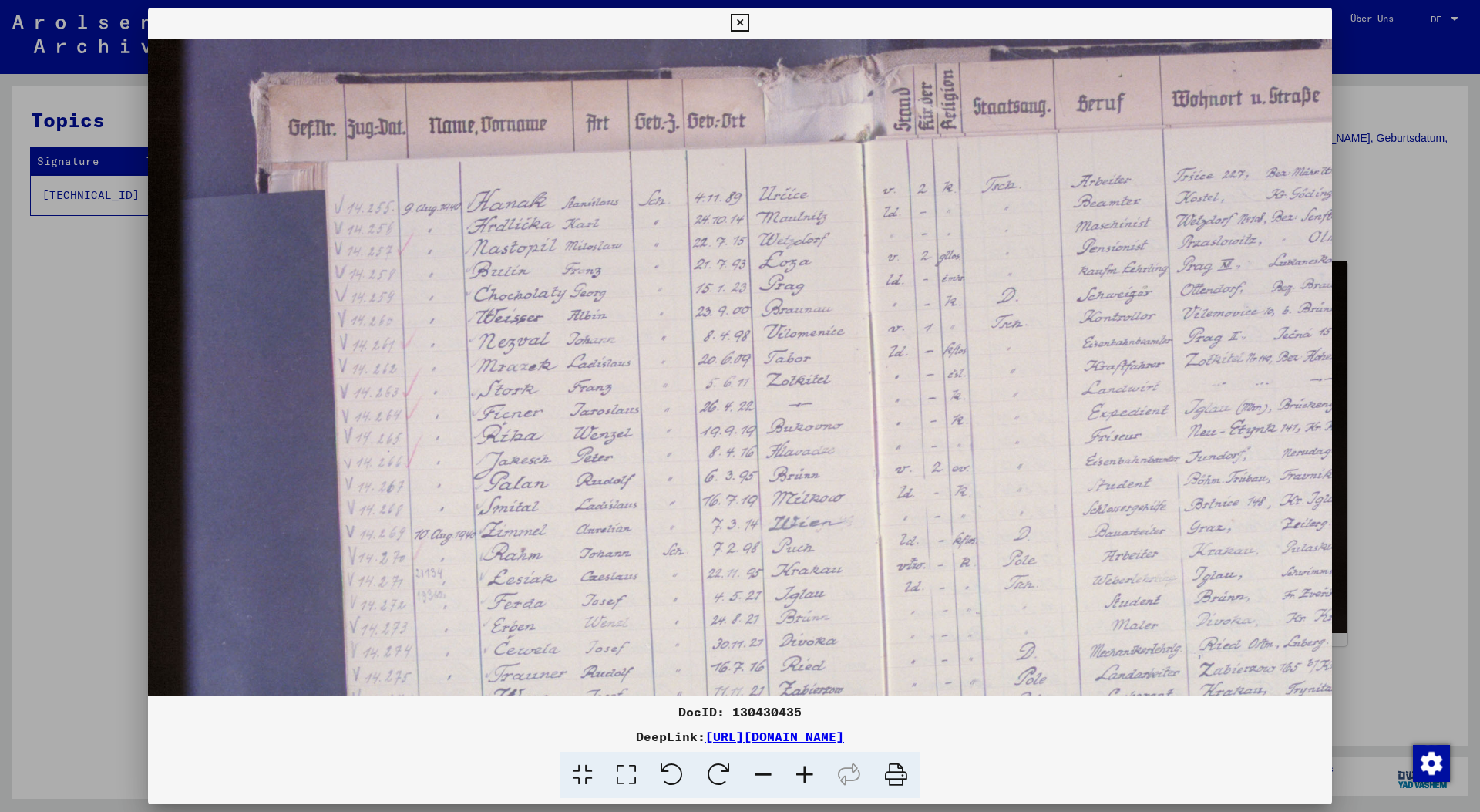
scroll to position [0, 0]
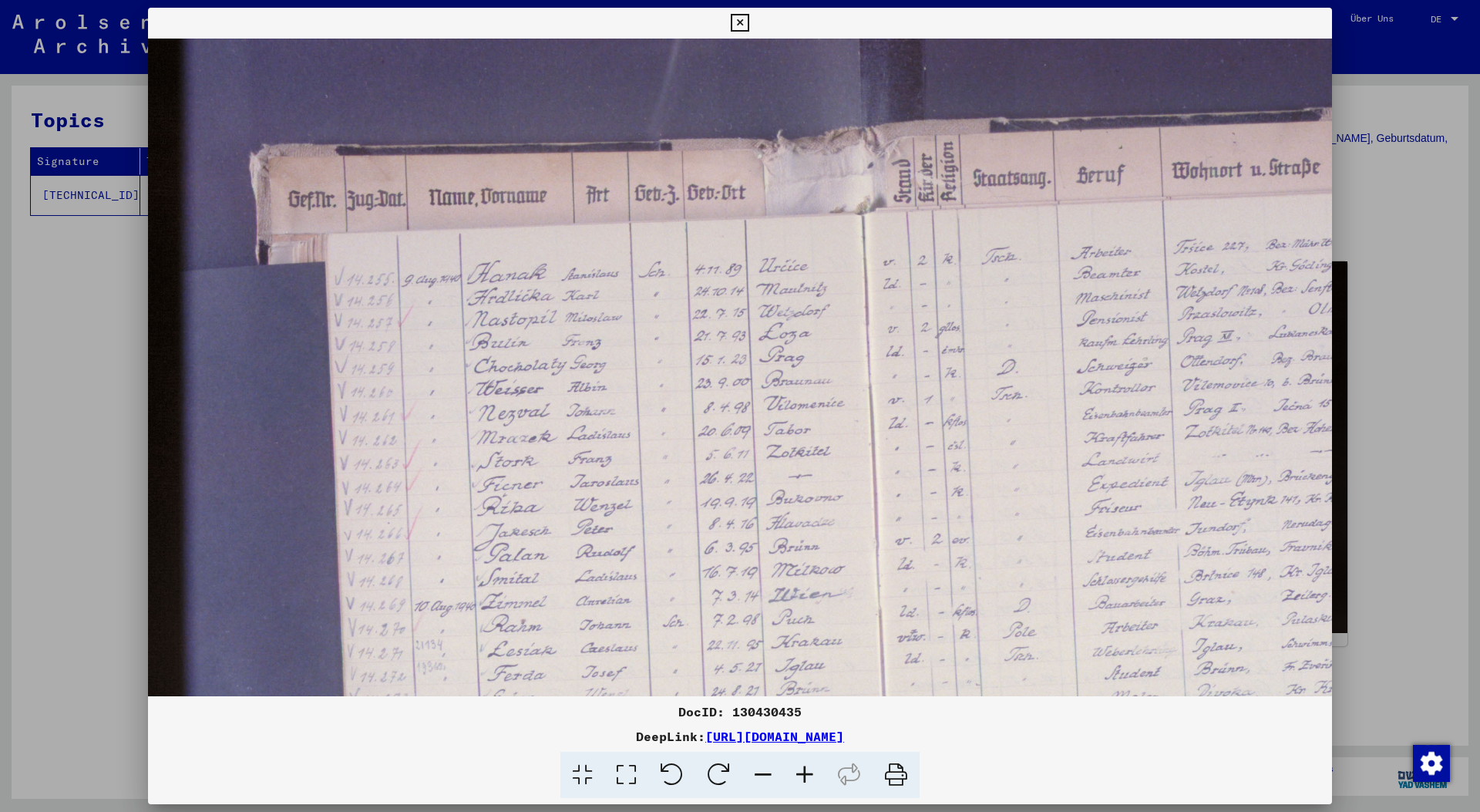
drag, startPoint x: 533, startPoint y: 359, endPoint x: 547, endPoint y: 469, distance: 110.9
click at [547, 469] on img at bounding box center [930, 560] width 1565 height 1043
click at [807, 775] on icon at bounding box center [804, 775] width 42 height 47
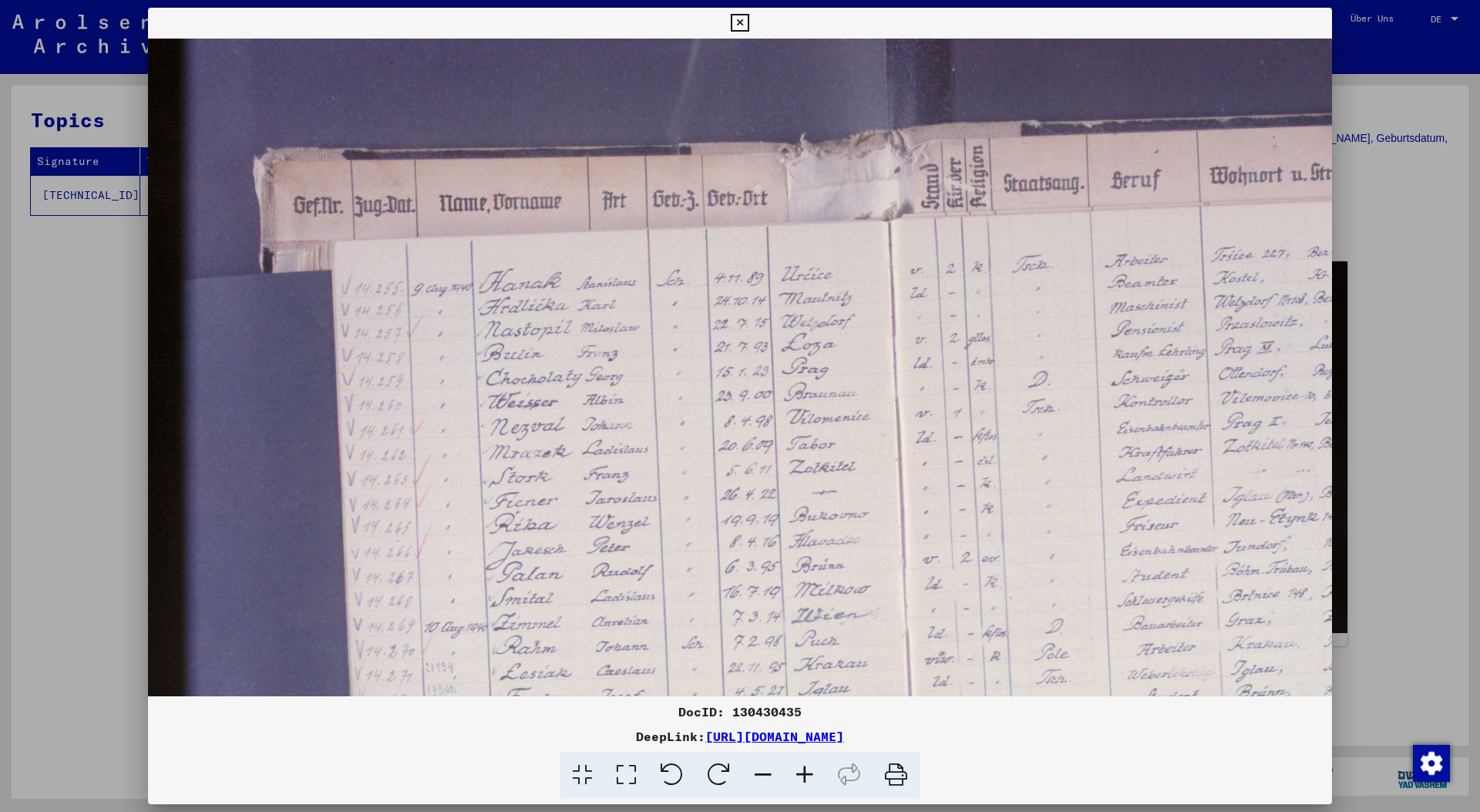
click at [807, 775] on icon at bounding box center [804, 775] width 42 height 47
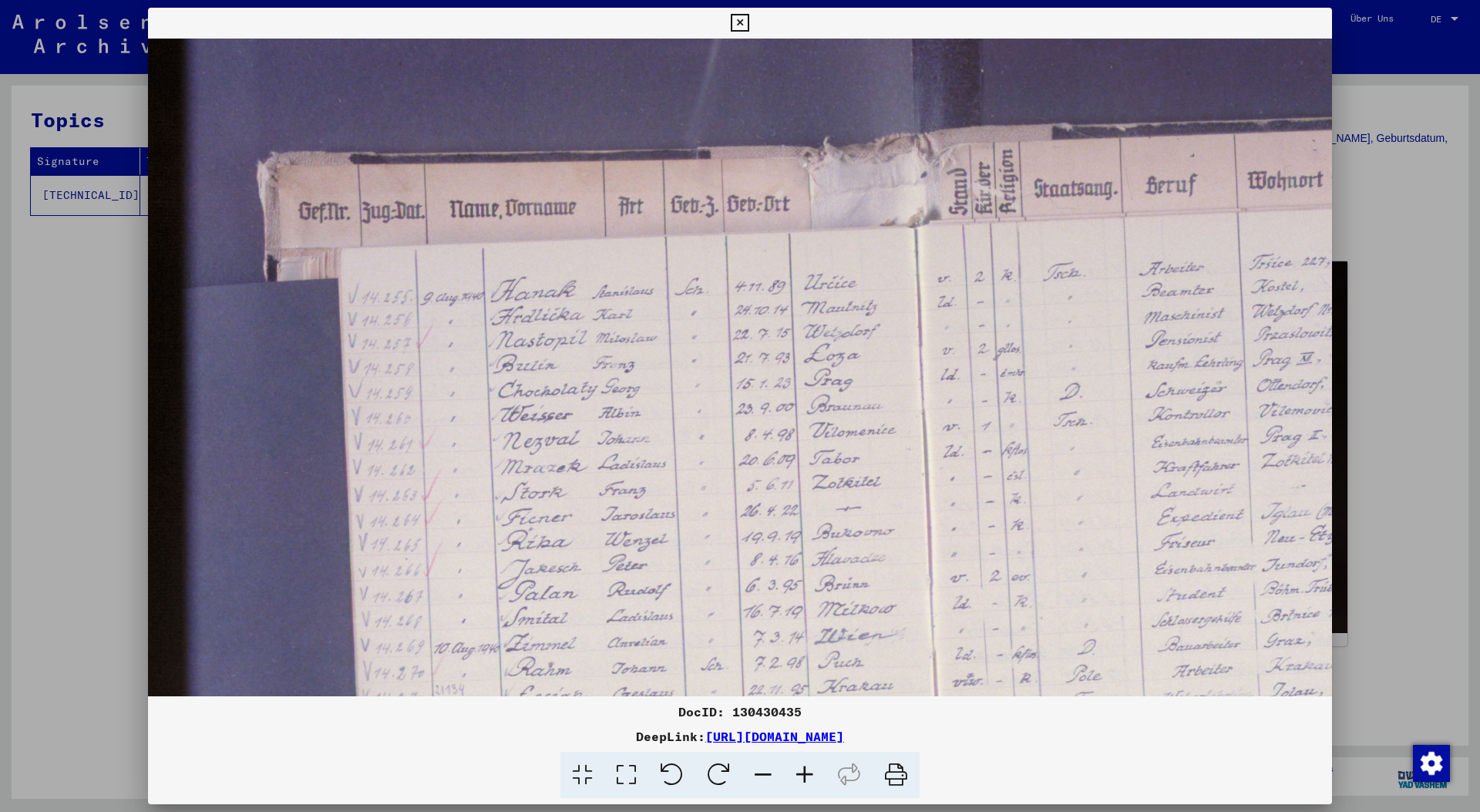
click at [807, 775] on icon at bounding box center [804, 775] width 42 height 47
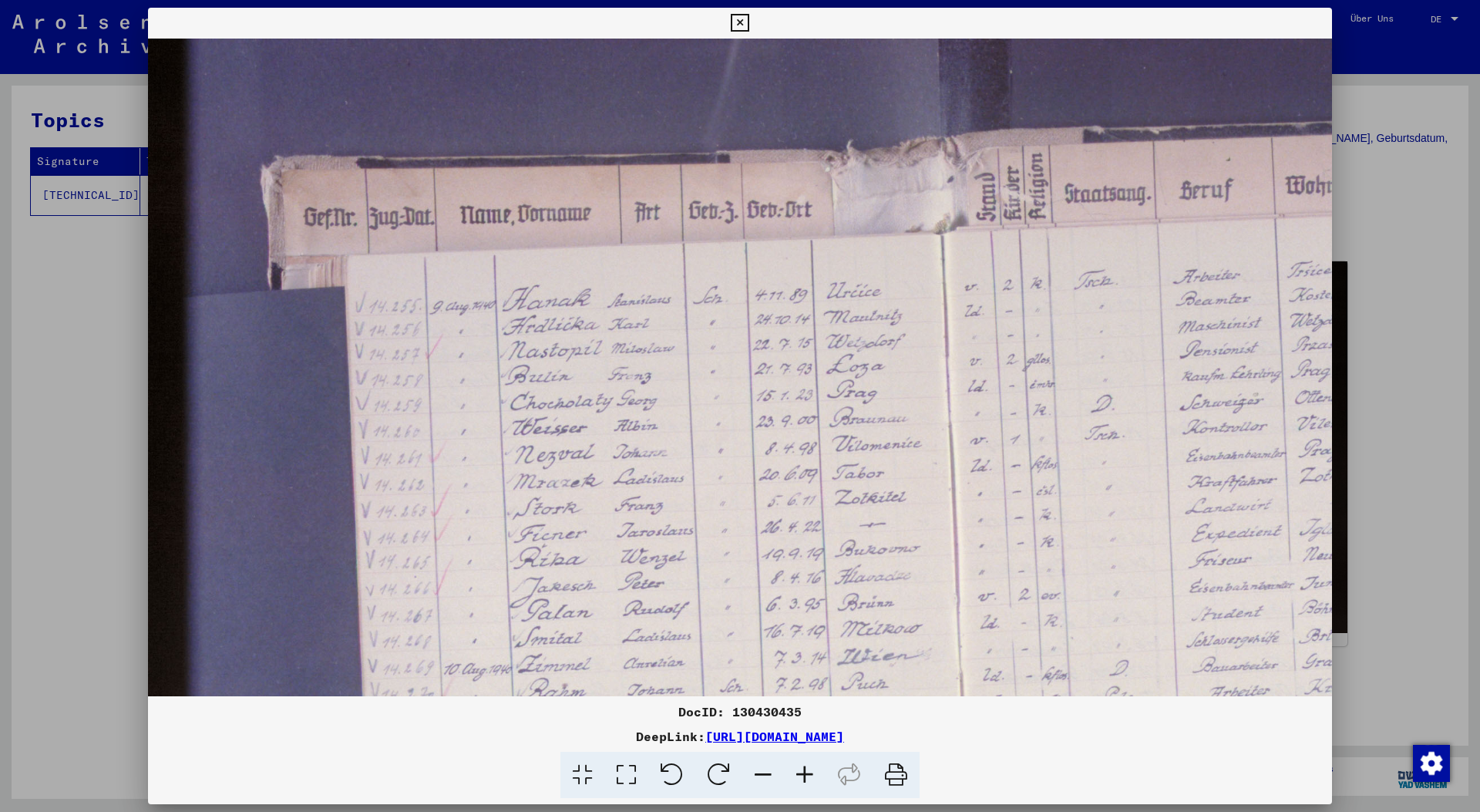
click at [807, 775] on icon at bounding box center [804, 775] width 42 height 47
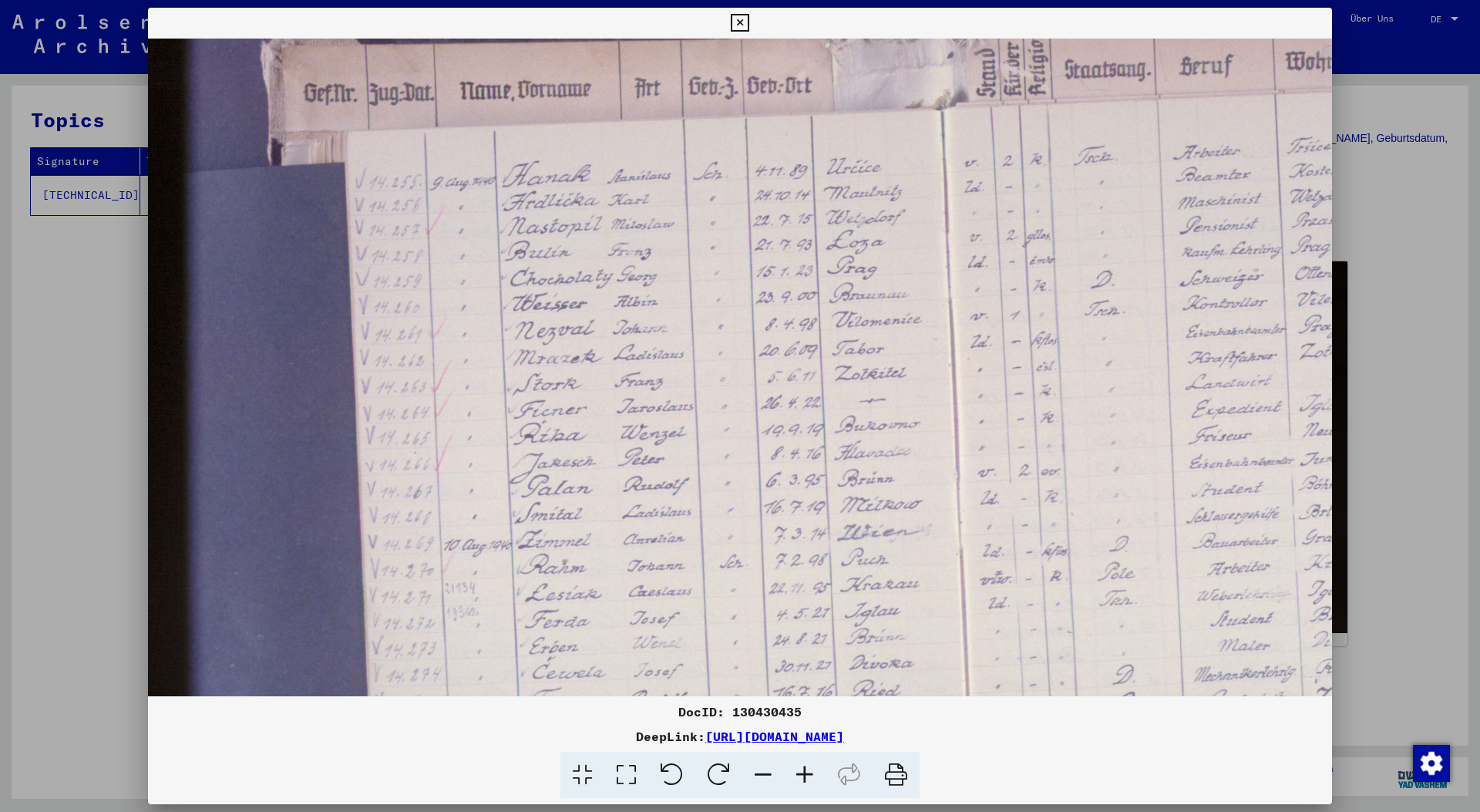
scroll to position [126, 0]
drag, startPoint x: 677, startPoint y: 493, endPoint x: 708, endPoint y: 368, distance: 128.8
click at [708, 368] on img at bounding box center [1017, 492] width 1739 height 1159
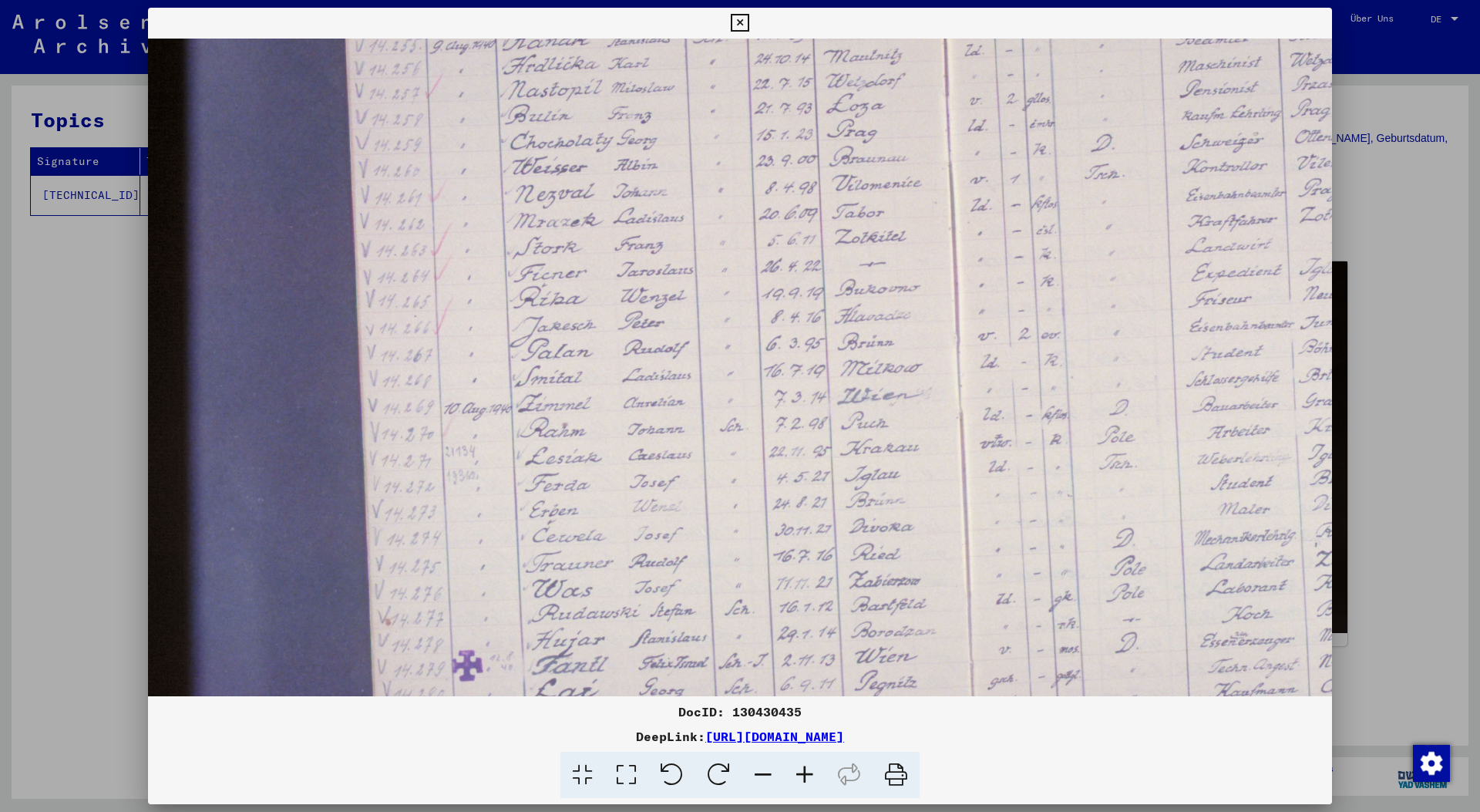
scroll to position [263, 0]
drag, startPoint x: 558, startPoint y: 509, endPoint x: 601, endPoint y: 448, distance: 74.6
click at [612, 379] on img at bounding box center [1017, 355] width 1739 height 1159
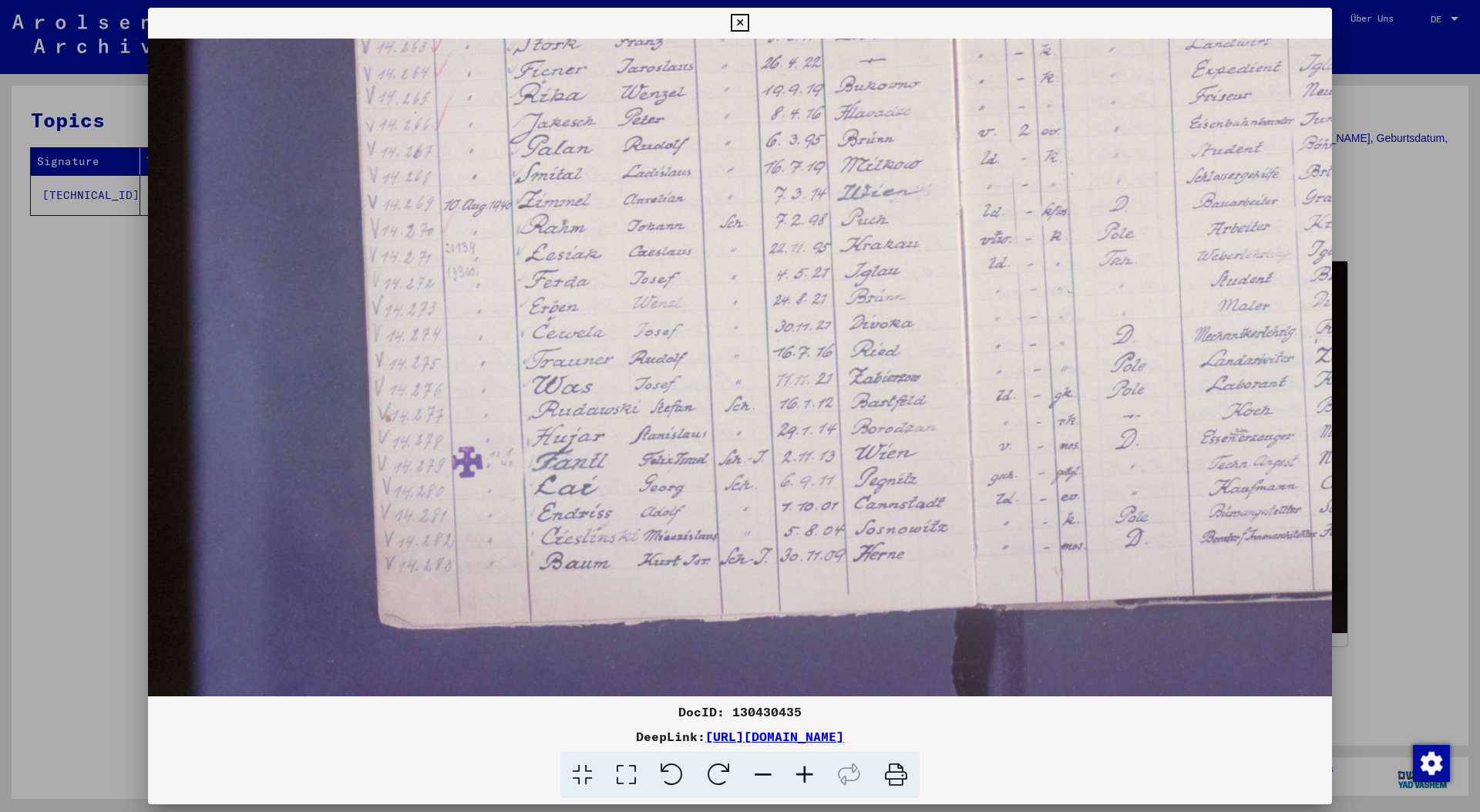
drag, startPoint x: 600, startPoint y: 547, endPoint x: 668, endPoint y: 337, distance: 220.7
click at [668, 337] on img at bounding box center [1017, 154] width 1739 height 1159
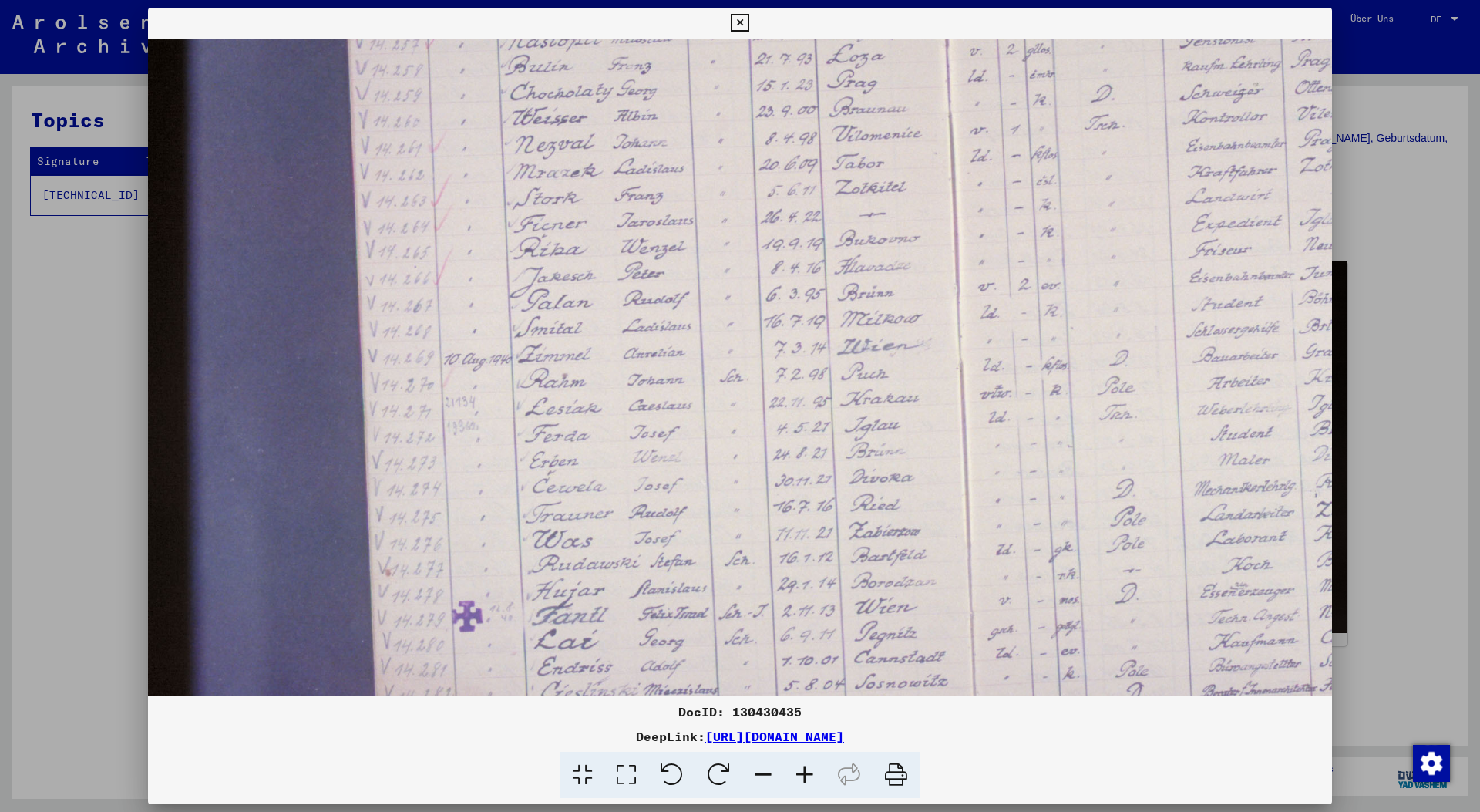
scroll to position [309, 0]
drag, startPoint x: 774, startPoint y: 349, endPoint x: 782, endPoint y: 506, distance: 157.2
click at [782, 506] on img at bounding box center [1017, 308] width 1739 height 1159
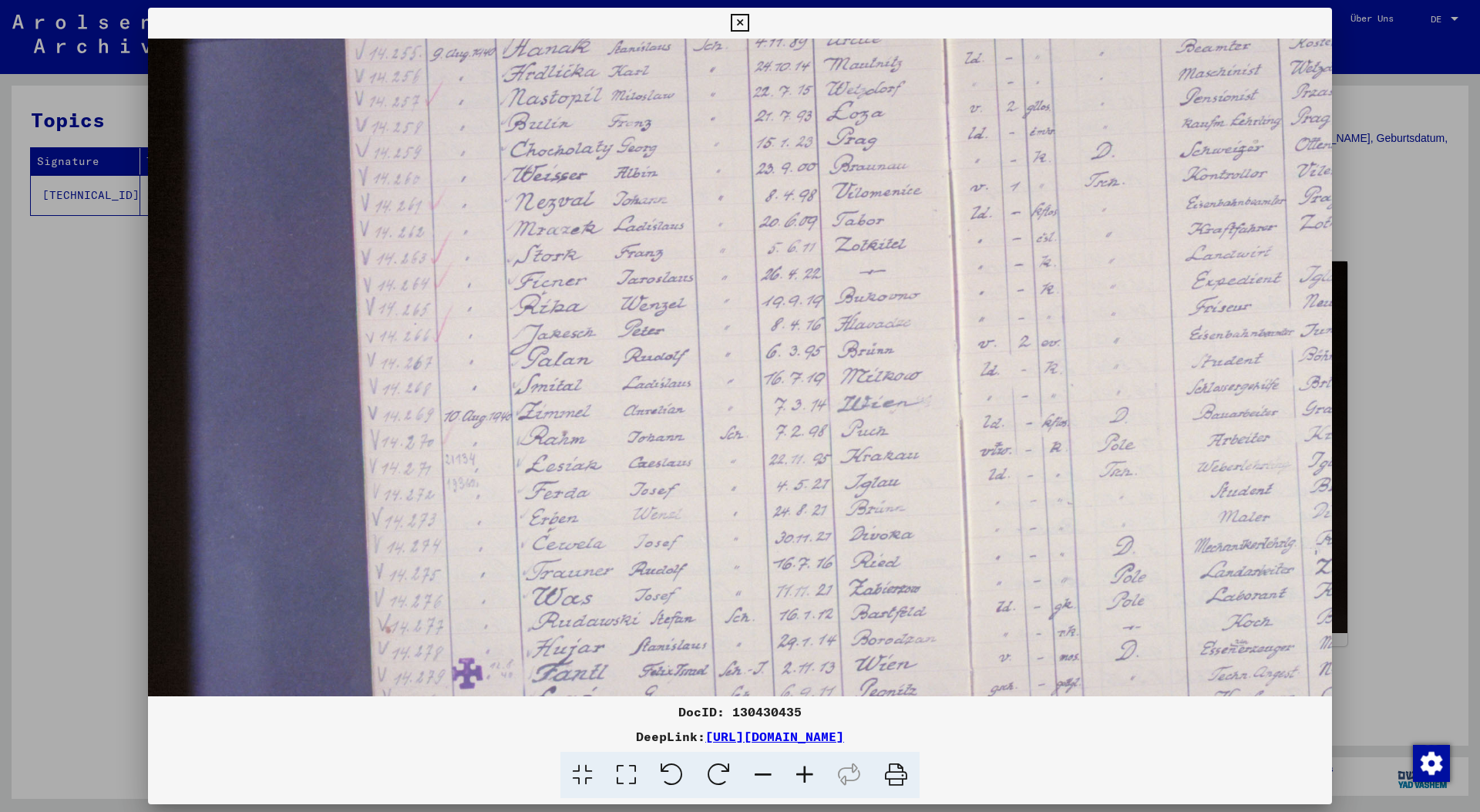
scroll to position [251, 0]
drag, startPoint x: 515, startPoint y: 337, endPoint x: 536, endPoint y: 394, distance: 60.7
click at [536, 394] on img at bounding box center [1017, 366] width 1739 height 1159
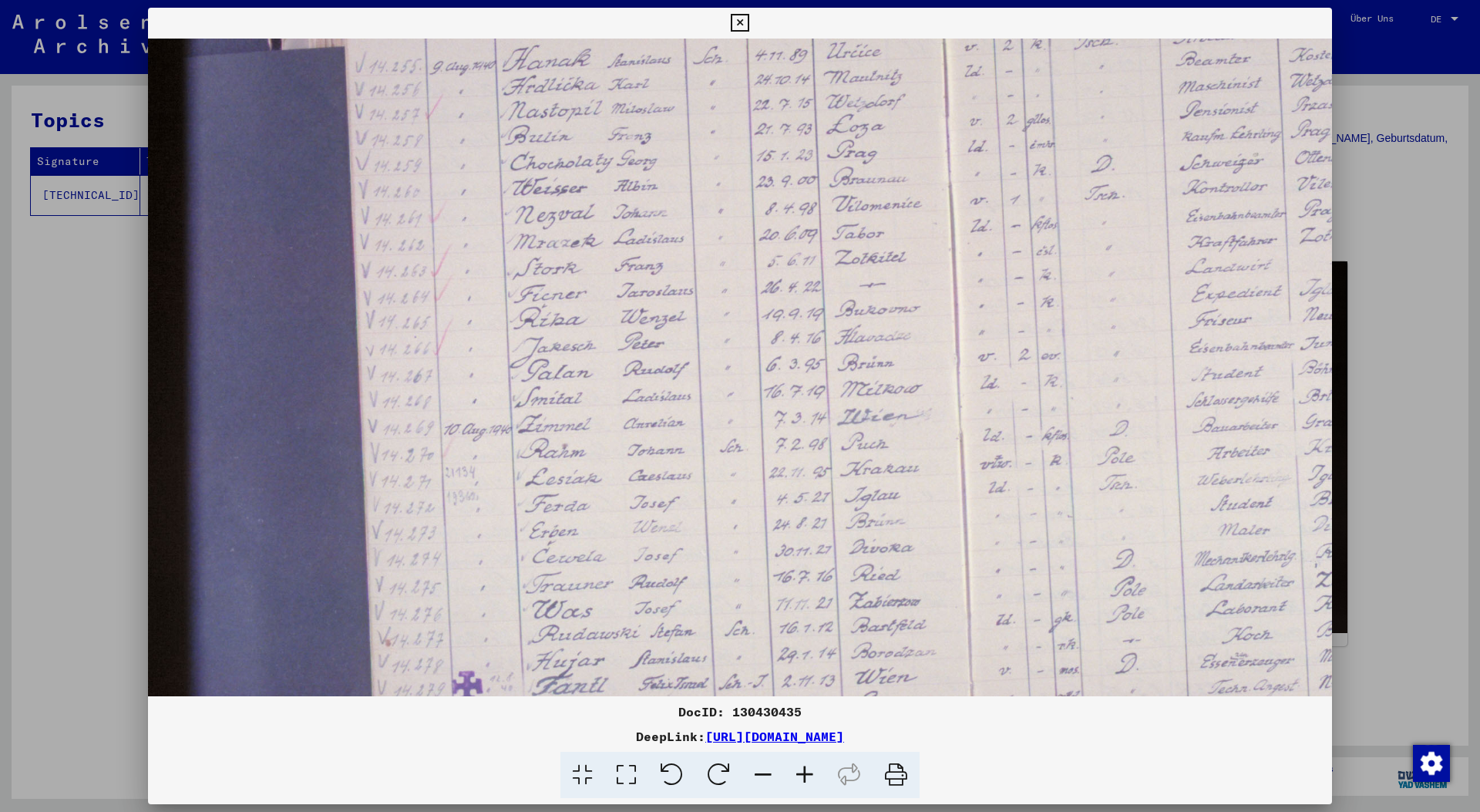
scroll to position [239, 0]
drag, startPoint x: 548, startPoint y: 387, endPoint x: 550, endPoint y: 399, distance: 12.2
click at [550, 399] on img at bounding box center [1017, 379] width 1739 height 1159
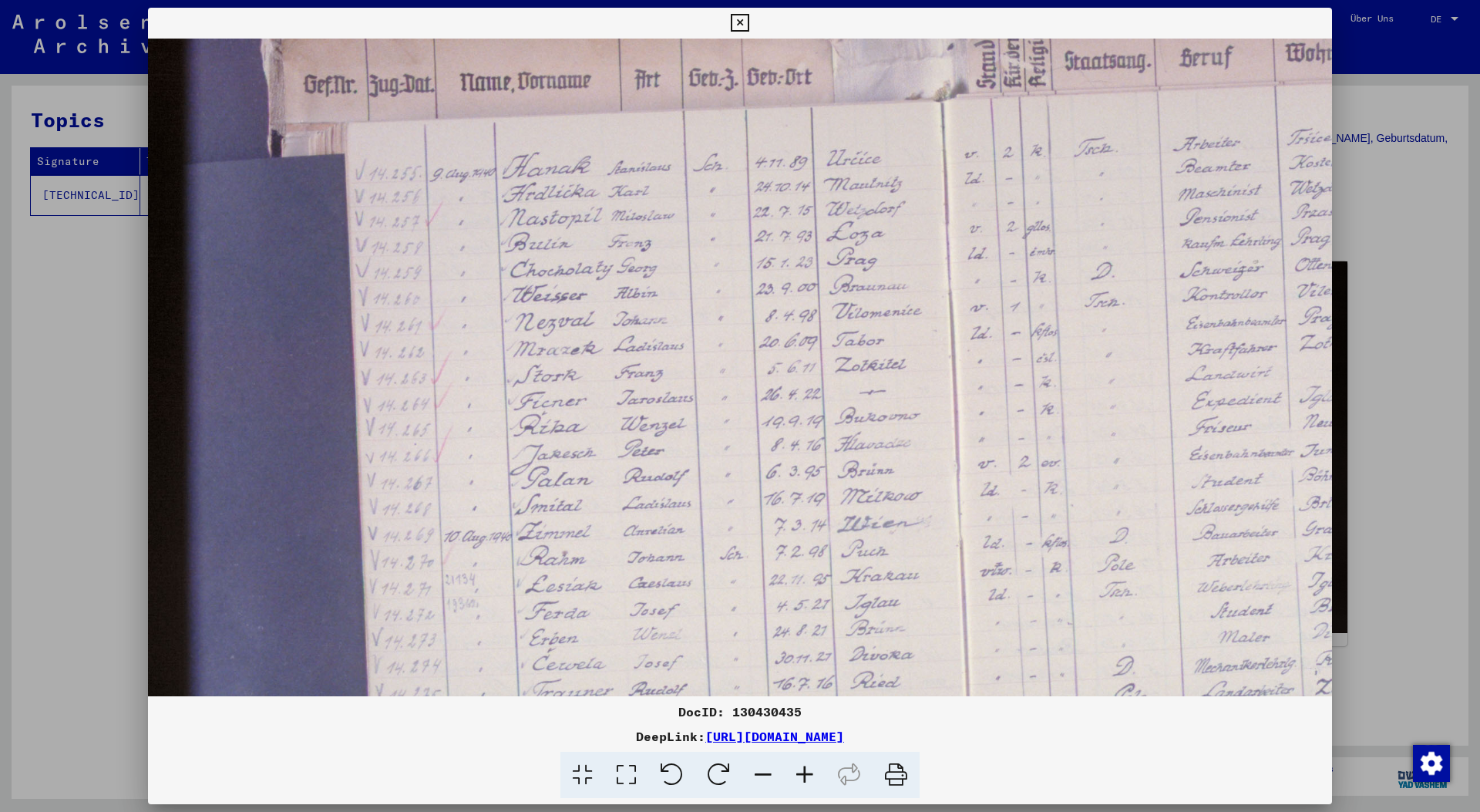
scroll to position [151, 0]
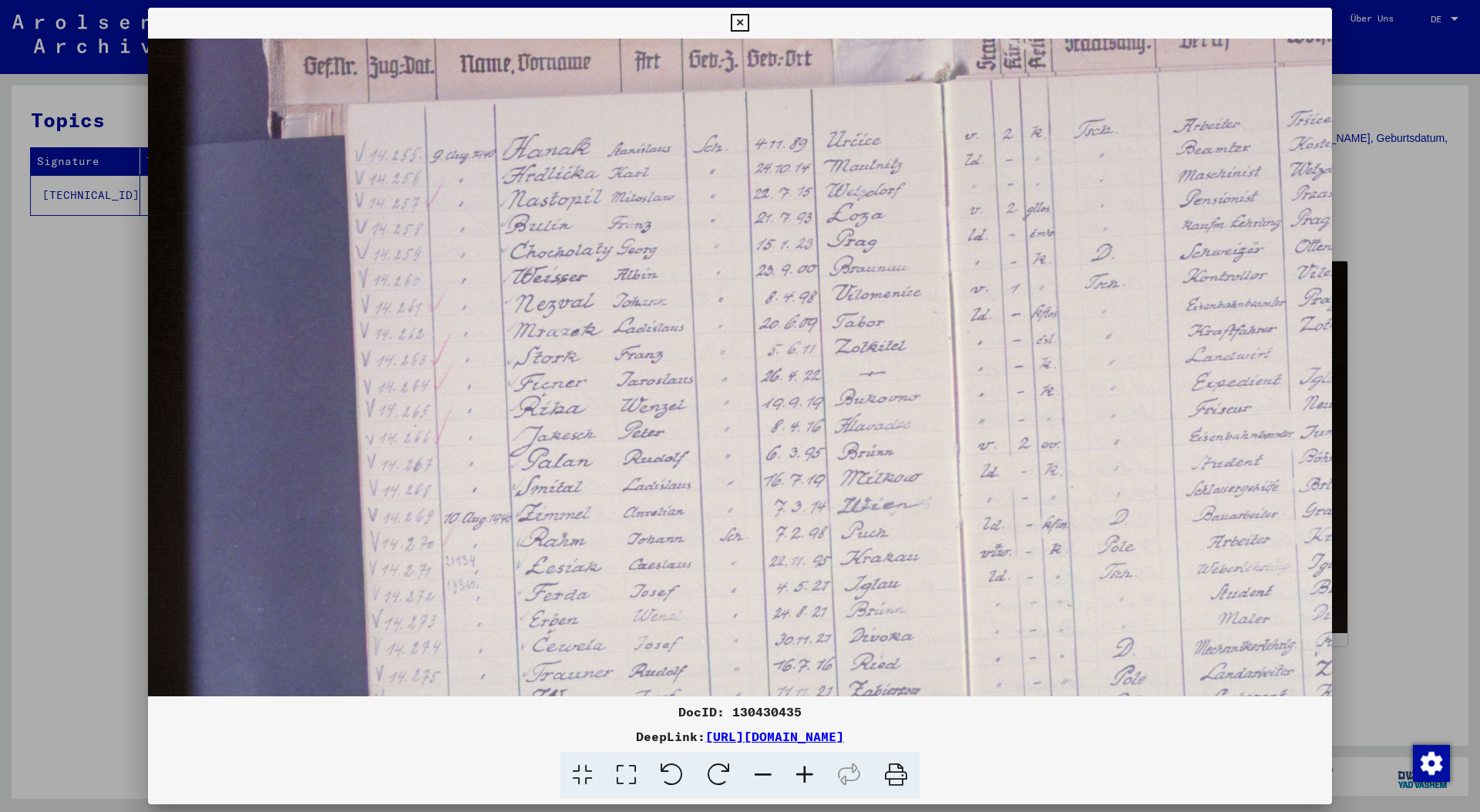
drag, startPoint x: 522, startPoint y: 238, endPoint x: 562, endPoint y: 372, distance: 139.8
click at [562, 372] on img at bounding box center [1017, 467] width 1739 height 1159
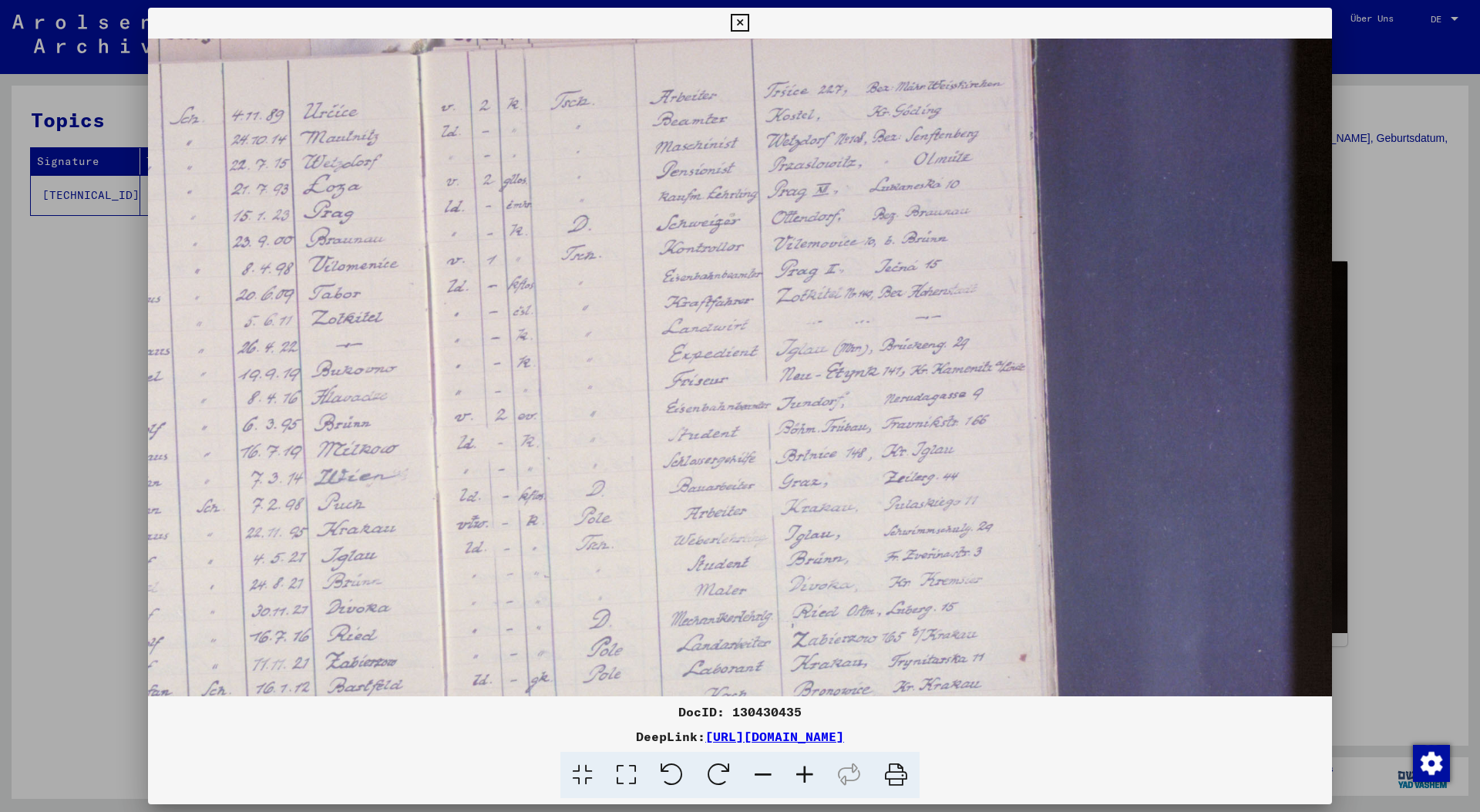
scroll to position [182, 554]
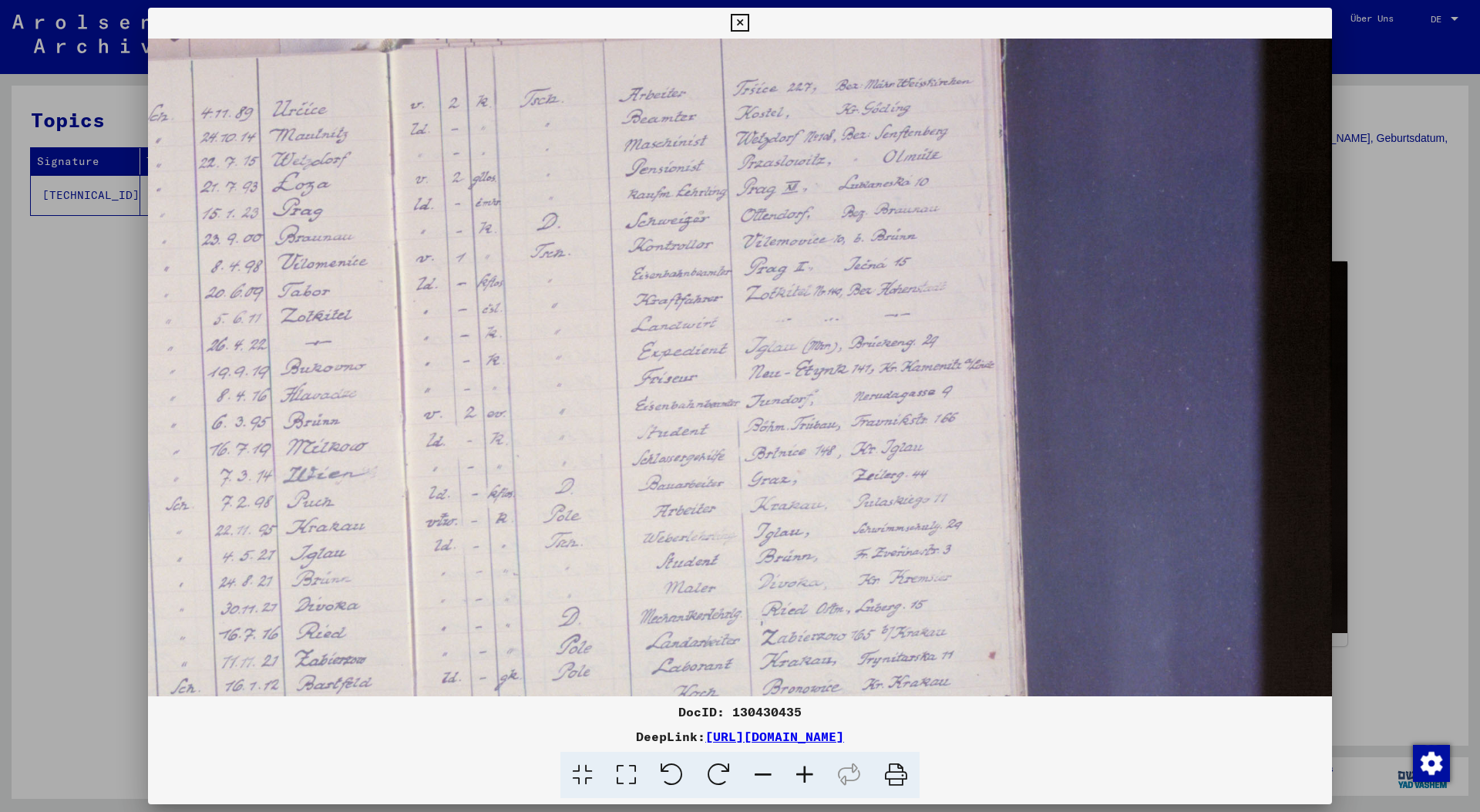
drag, startPoint x: 922, startPoint y: 475, endPoint x: 365, endPoint y: 444, distance: 557.9
click at [365, 444] on img at bounding box center [463, 436] width 1739 height 1159
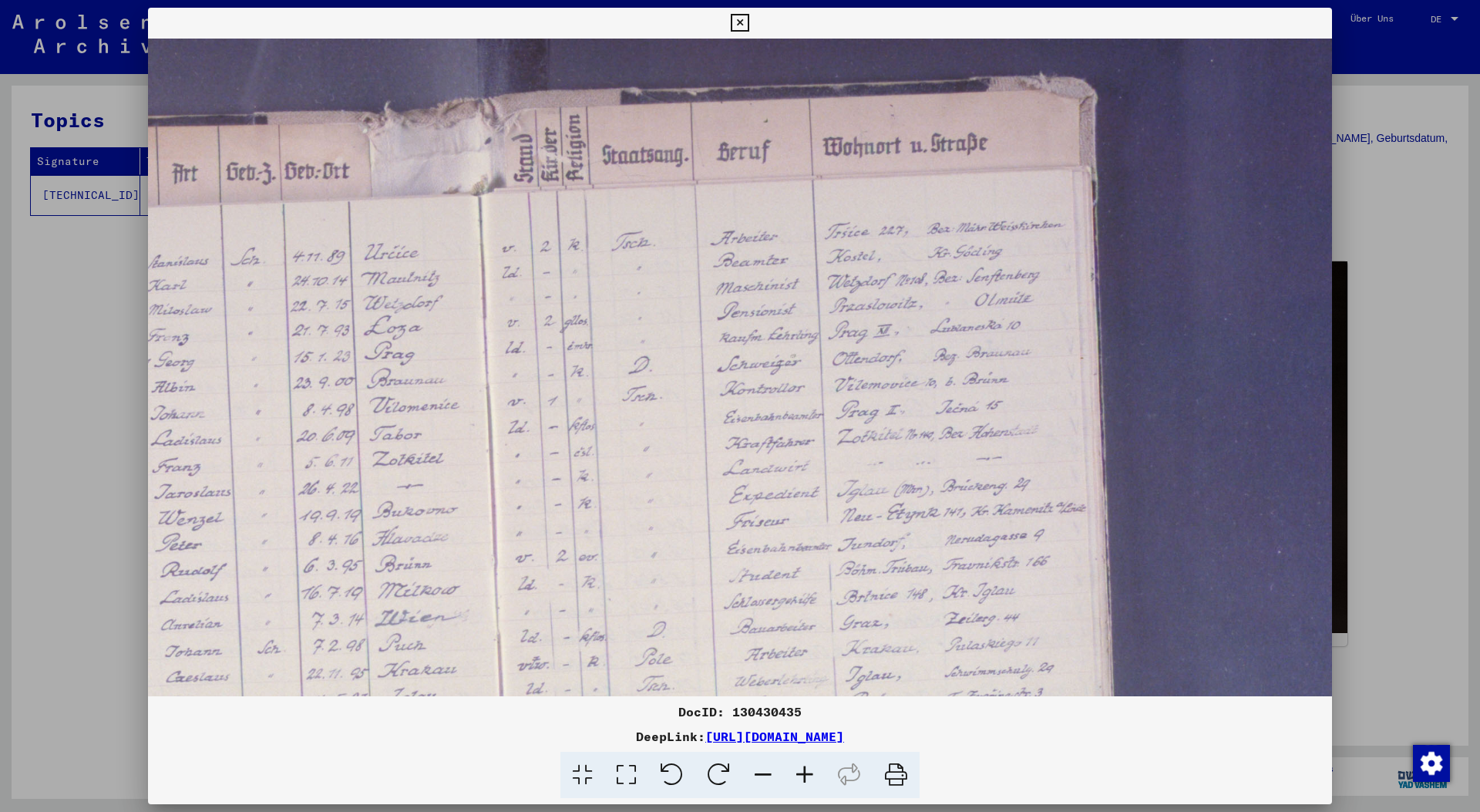
scroll to position [37, 463]
drag, startPoint x: 782, startPoint y: 455, endPoint x: 873, endPoint y: 600, distance: 171.2
click at [873, 600] on img at bounding box center [554, 581] width 1739 height 1159
click at [741, 17] on icon at bounding box center [740, 22] width 17 height 18
